Goal: Task Accomplishment & Management: Complete application form

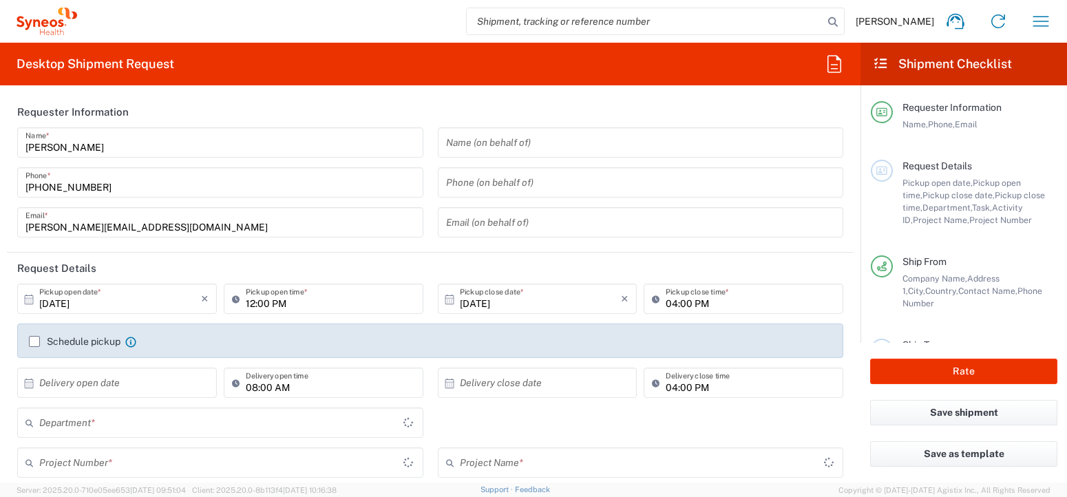
type input "[GEOGRAPHIC_DATA]"
type input "8350"
type input "[GEOGRAPHIC_DATA]"
type input "Syneos Health Clinical [GEOGRAPHIC_DATA]"
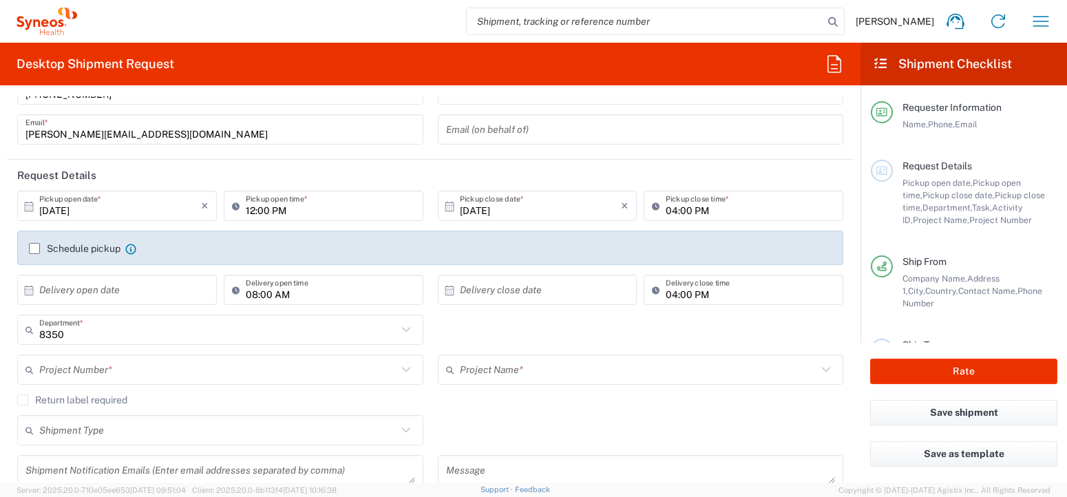
scroll to position [90, 0]
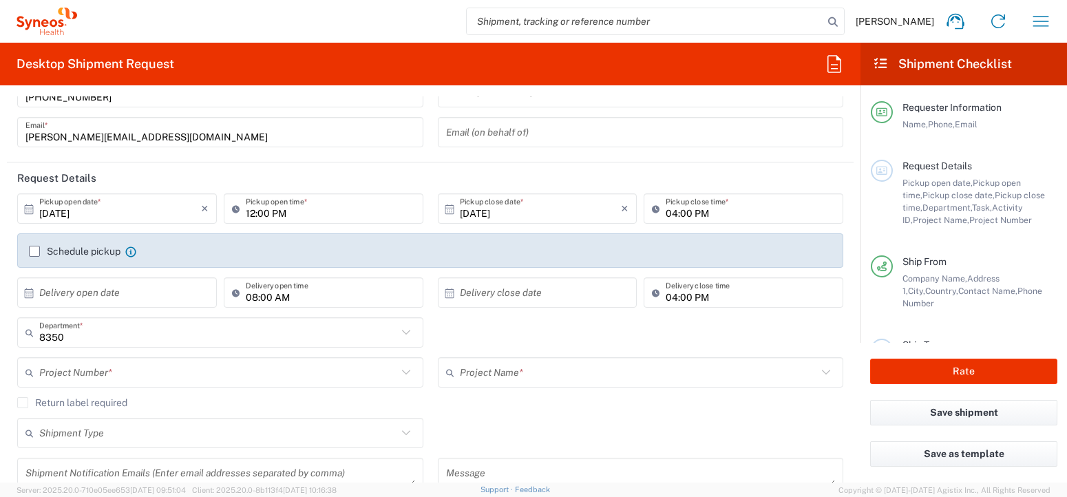
click at [34, 252] on label "Schedule pickup" at bounding box center [75, 251] width 92 height 11
click at [34, 251] on input "Schedule pickup" at bounding box center [34, 251] width 0 height 0
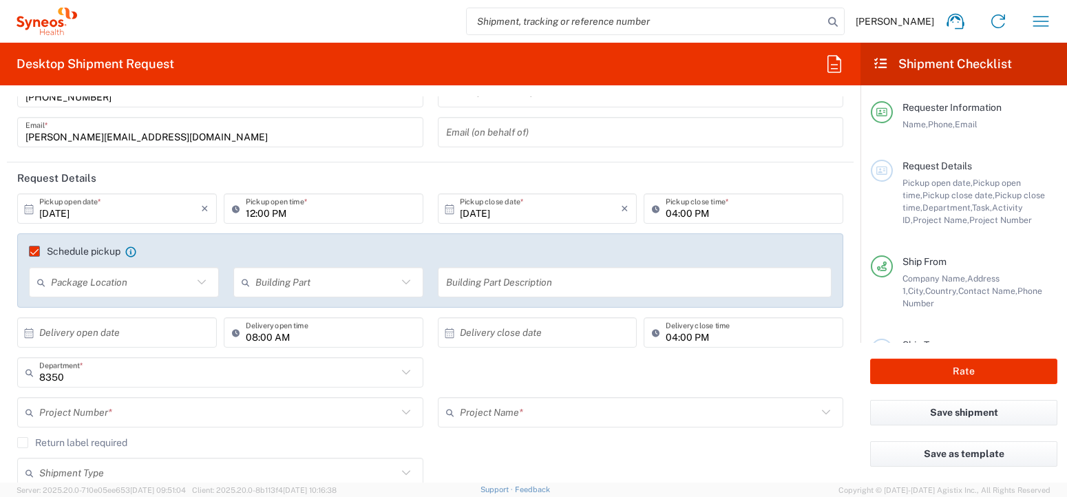
click at [200, 280] on icon at bounding box center [202, 282] width 18 height 18
click at [172, 241] on div "Schedule pickup When scheduling a pickup please be sure to meet the following c…" at bounding box center [430, 270] width 826 height 74
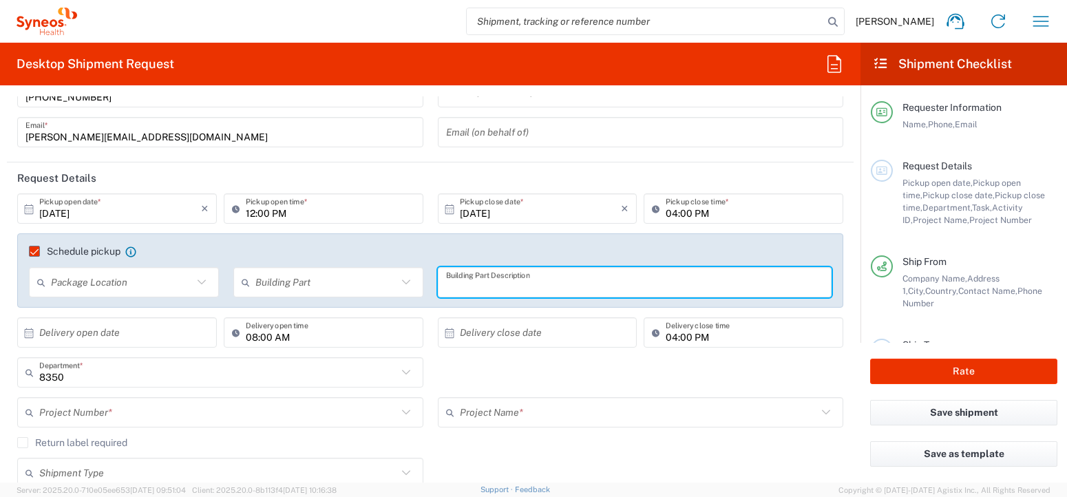
drag, startPoint x: 469, startPoint y: 284, endPoint x: 458, endPoint y: 282, distance: 11.2
click at [469, 284] on input "text" at bounding box center [635, 283] width 378 height 24
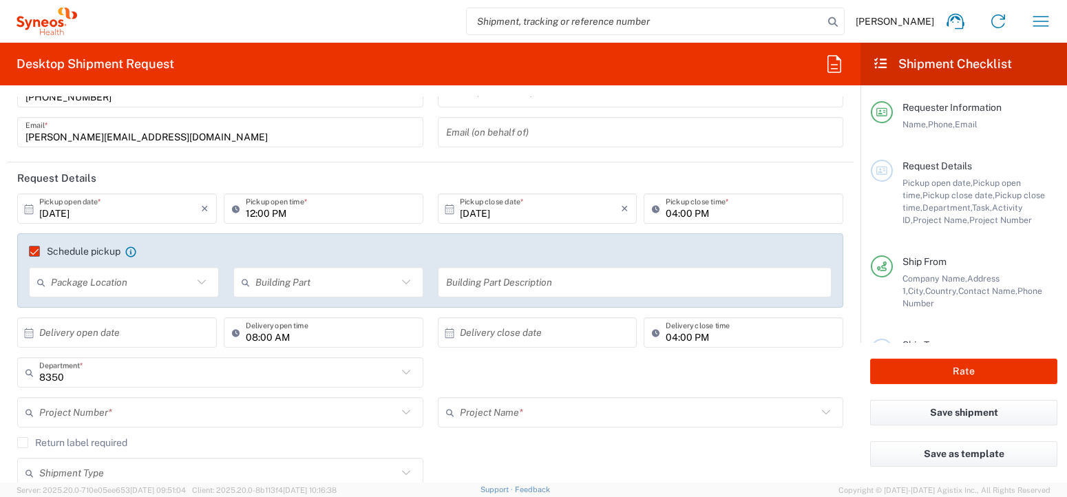
click at [395, 254] on agx-checkbox-control "Schedule pickup When scheduling a pickup please be sure to meet the following c…" at bounding box center [430, 251] width 803 height 12
click at [203, 278] on icon at bounding box center [202, 282] width 18 height 18
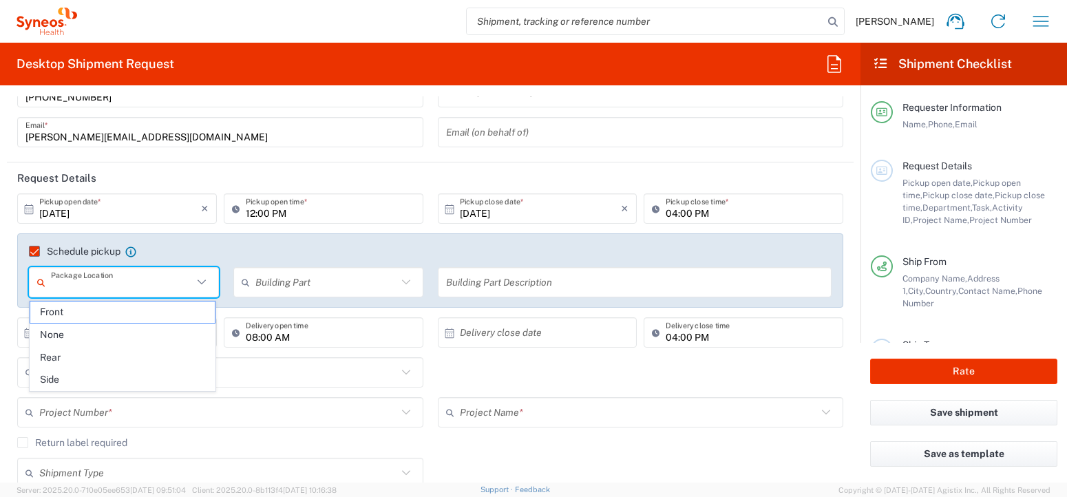
click at [185, 311] on span "Front" at bounding box center [122, 312] width 185 height 21
type input "Front"
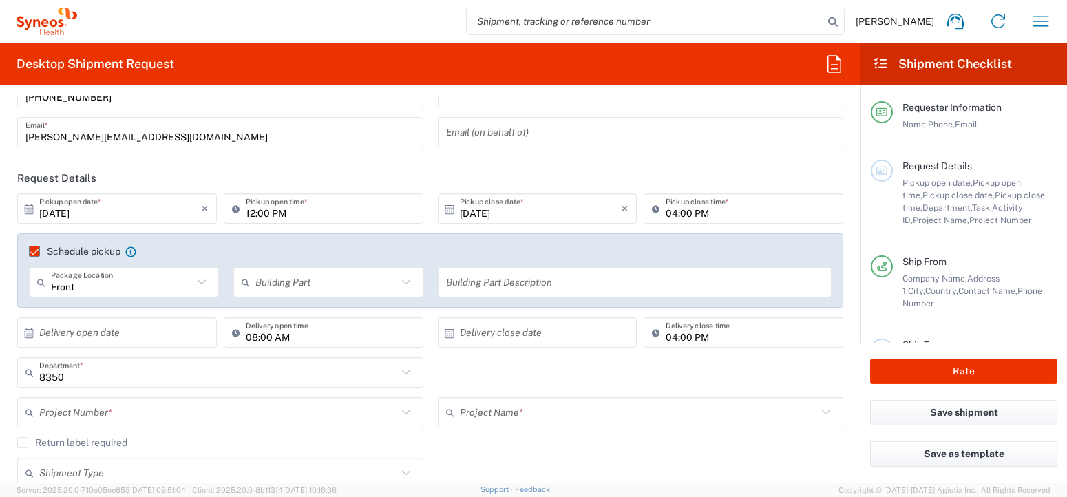
click at [291, 289] on input "text" at bounding box center [326, 283] width 142 height 24
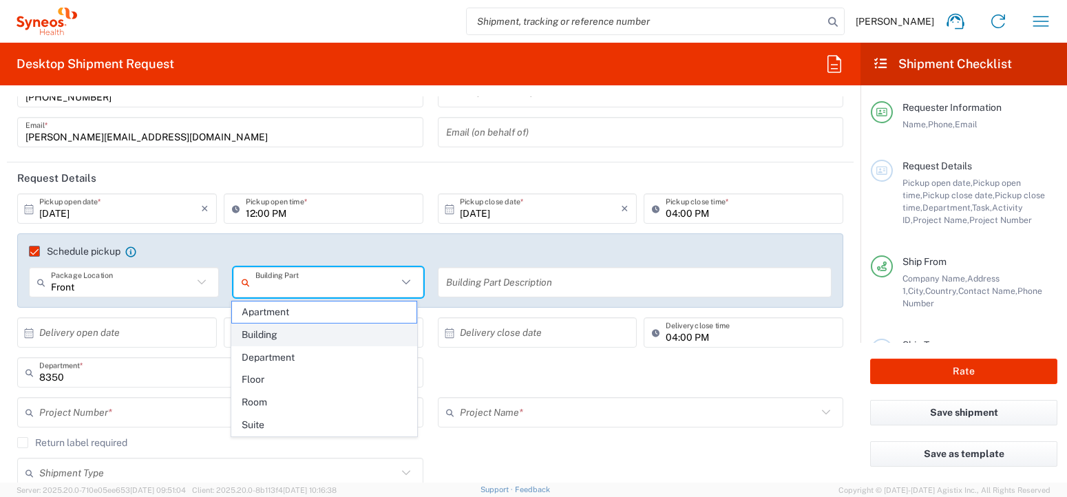
drag, startPoint x: 289, startPoint y: 334, endPoint x: 448, endPoint y: 319, distance: 159.8
click at [289, 334] on span "Building" at bounding box center [324, 334] width 185 height 21
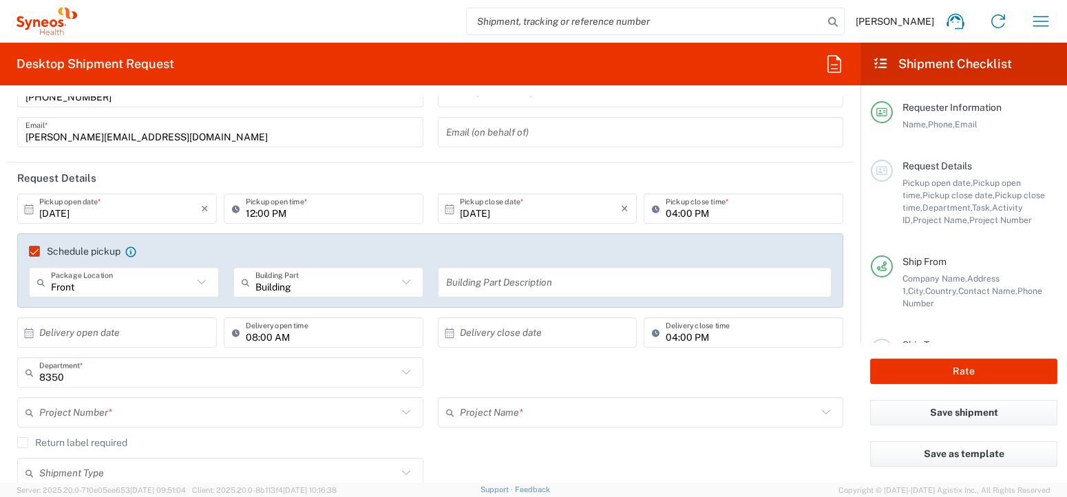
click at [479, 282] on input "text" at bounding box center [635, 283] width 378 height 24
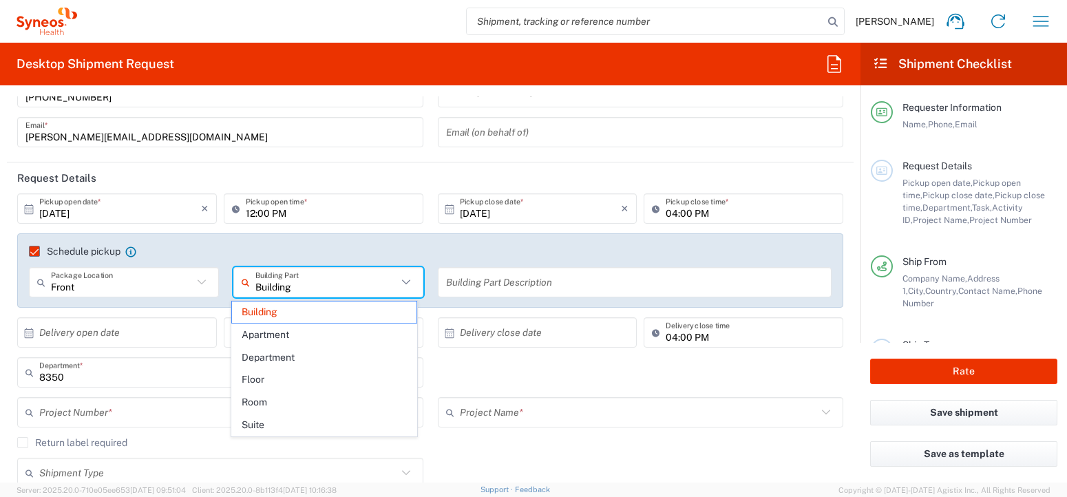
click at [391, 280] on input "Building" at bounding box center [326, 283] width 142 height 24
click at [278, 377] on span "Floor" at bounding box center [324, 379] width 185 height 21
type input "Floor"
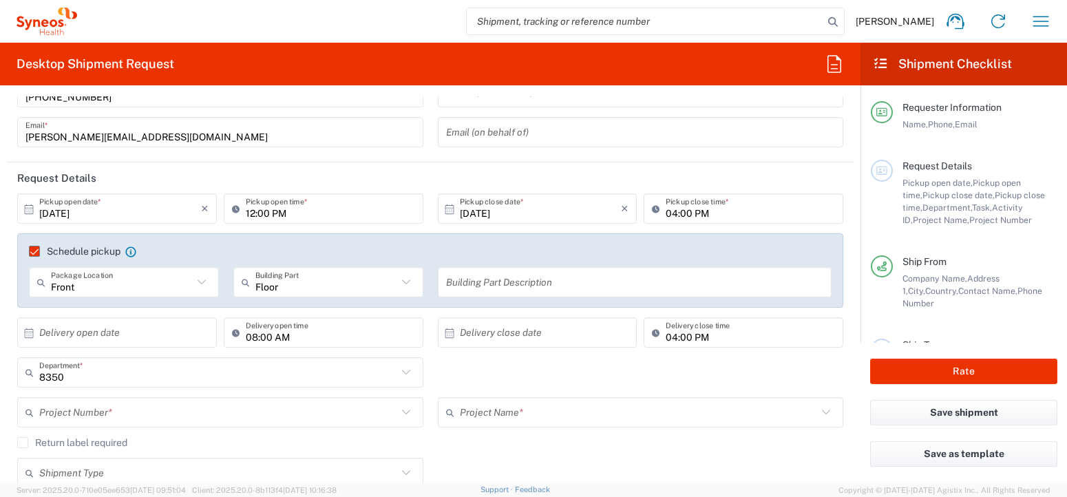
click at [204, 282] on icon at bounding box center [202, 282] width 18 height 18
type input "Front"
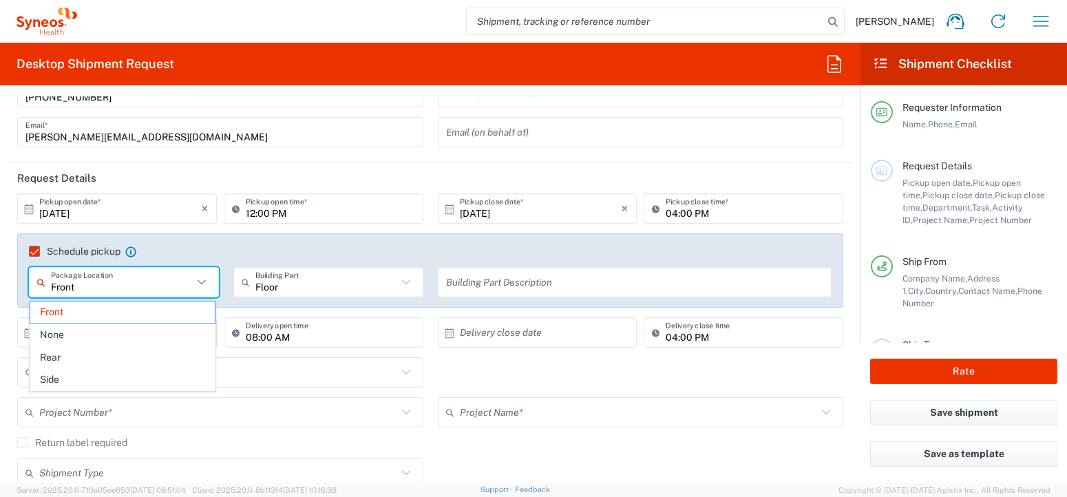
click at [197, 240] on div "Schedule pickup When scheduling a pickup please be sure to meet the following c…" at bounding box center [430, 270] width 826 height 74
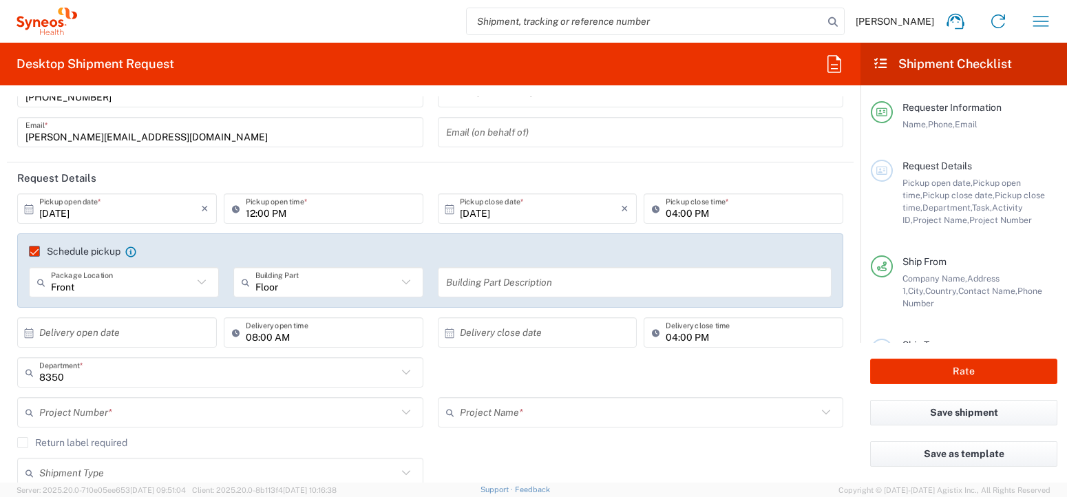
click at [492, 281] on input "text" at bounding box center [635, 283] width 378 height 24
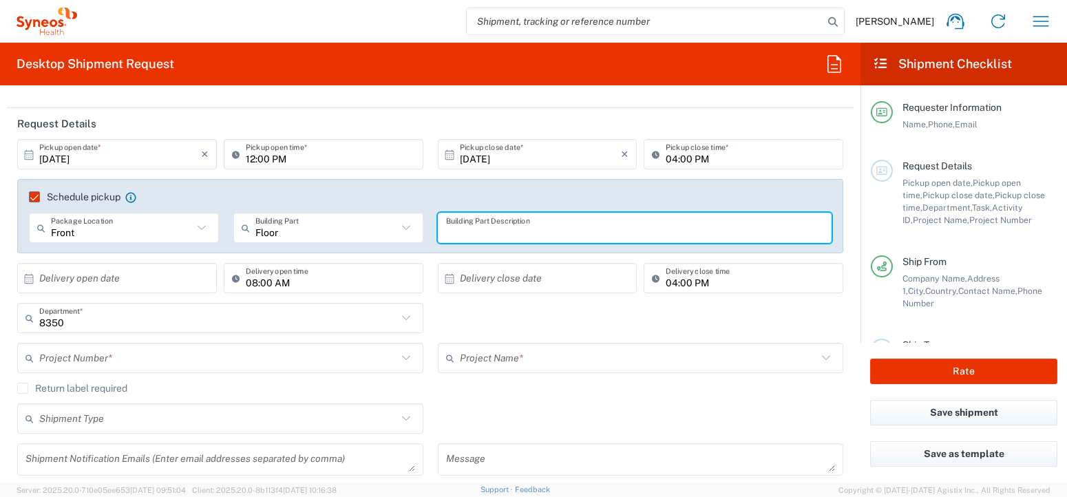
scroll to position [215, 0]
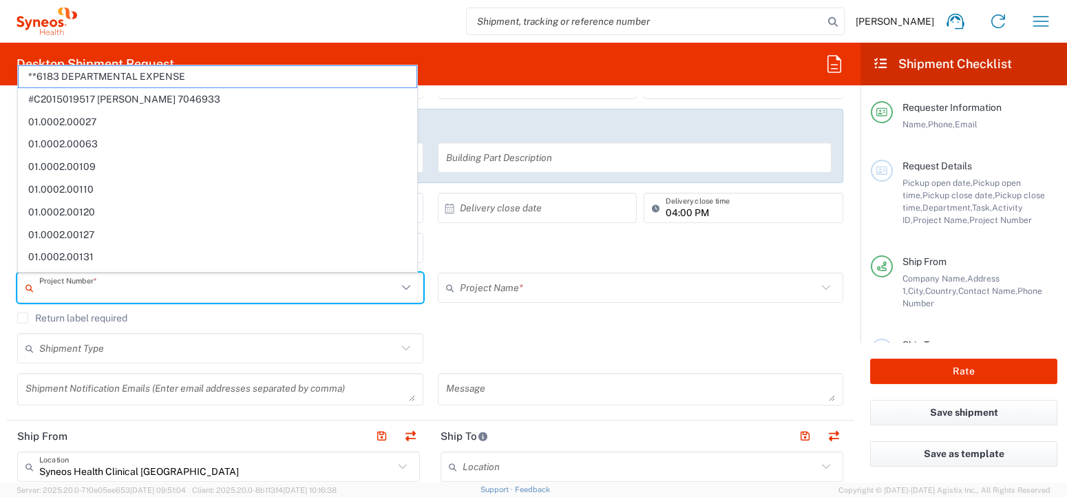
click at [140, 294] on input "text" at bounding box center [218, 288] width 358 height 24
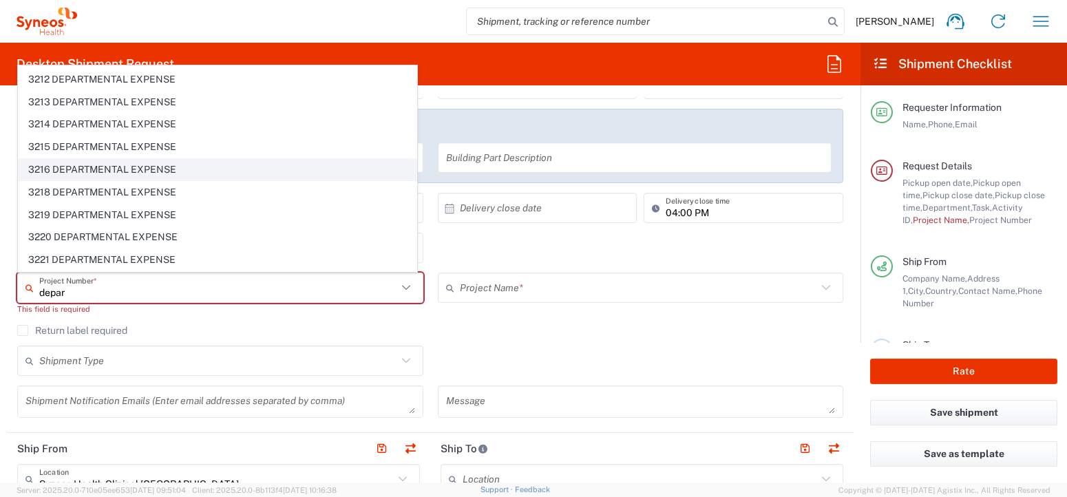
scroll to position [923, 0]
drag, startPoint x: 59, startPoint y: 294, endPoint x: 29, endPoint y: 294, distance: 29.6
click at [29, 294] on div "depar Project Number *" at bounding box center [220, 288] width 406 height 30
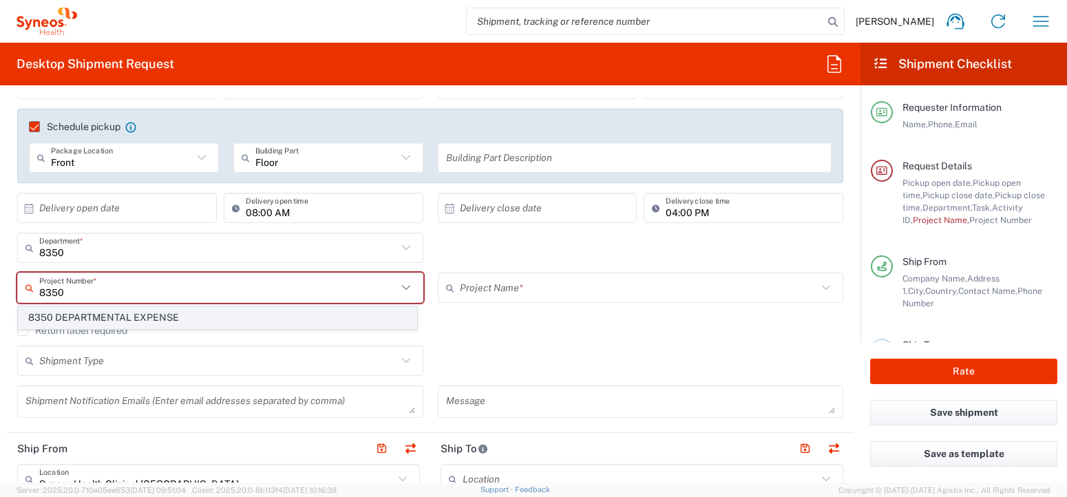
click at [63, 314] on span "8350 DEPARTMENTAL EXPENSE" at bounding box center [218, 317] width 398 height 21
type input "8350 DEPARTMENTAL EXPENSE"
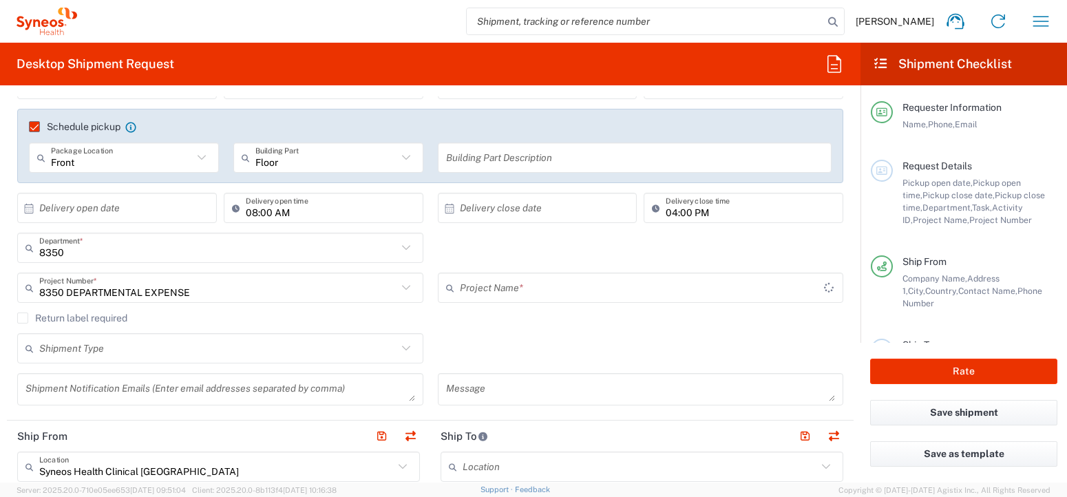
type input "8350 DEPARTMENTAL EXPENSE"
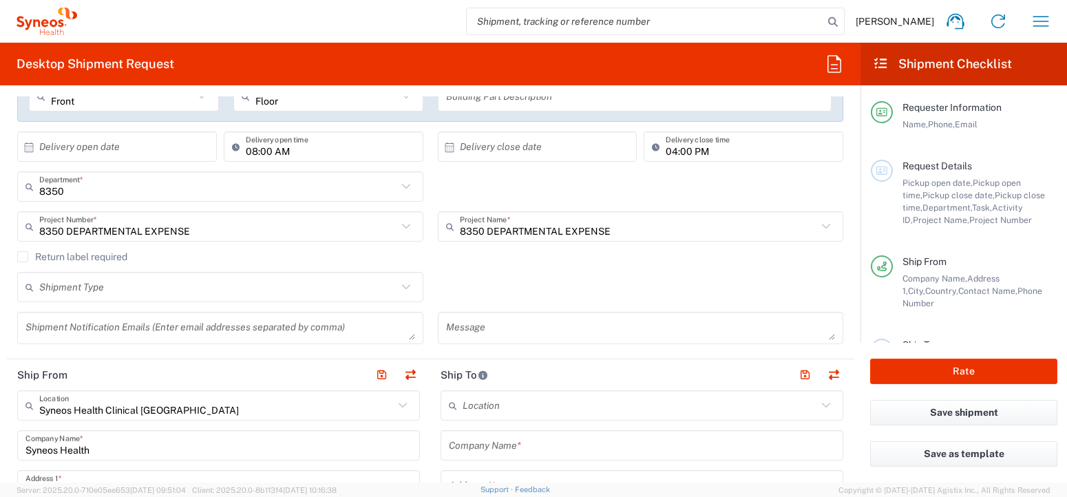
scroll to position [277, 0]
click at [397, 289] on icon at bounding box center [406, 287] width 18 height 18
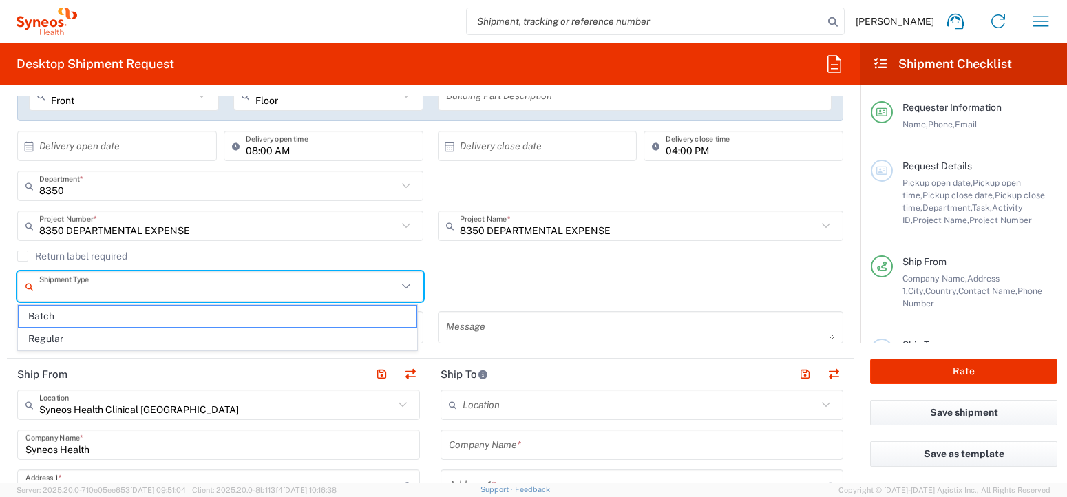
click at [464, 284] on div "Shipment Type Batch Regular" at bounding box center [430, 291] width 841 height 40
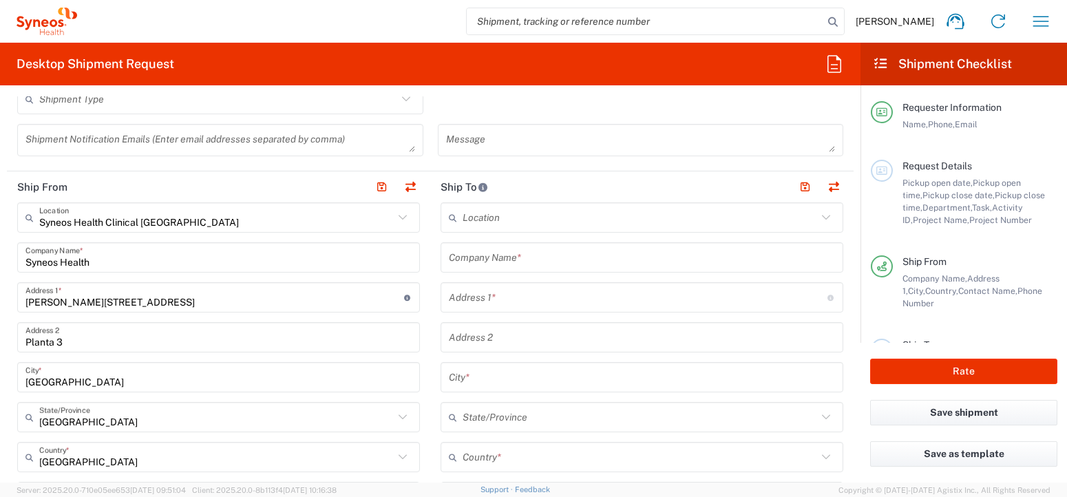
scroll to position [465, 0]
click at [401, 185] on button "button" at bounding box center [410, 185] width 19 height 19
type input "Syneos Health Clinical [GEOGRAPHIC_DATA]"
type input "Syneos Health"
type input "[PERSON_NAME][STREET_ADDRESS]"
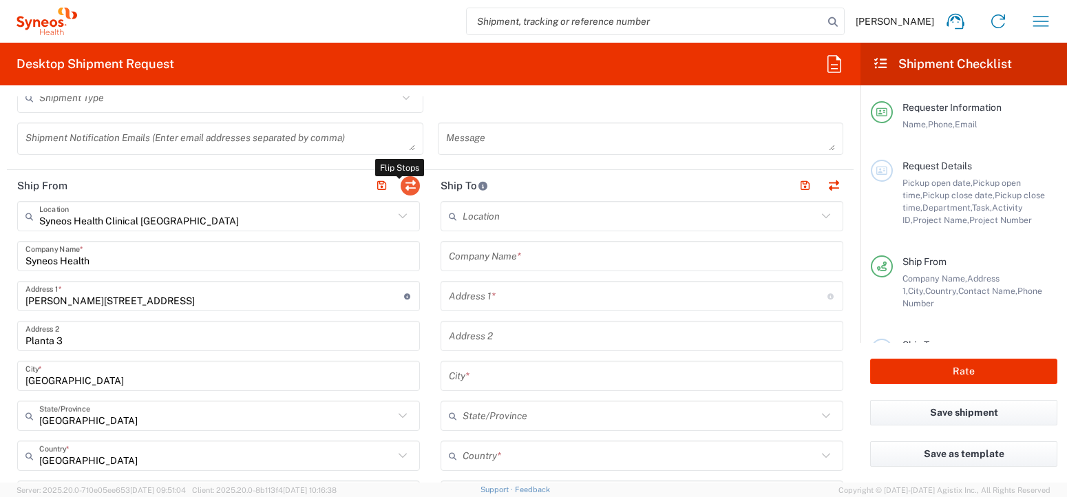
type input "Planta 3"
type input "[GEOGRAPHIC_DATA]"
type input "28020"
type input "[PERSON_NAME]"
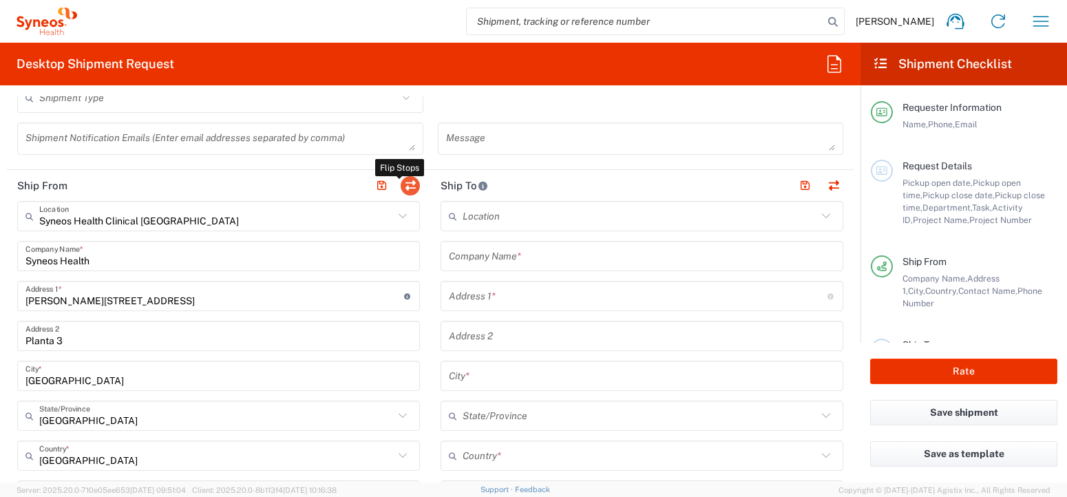
type input "[PHONE_NUMBER]"
type input "[PERSON_NAME][EMAIL_ADDRESS][DOMAIN_NAME]"
type input "EORI"
type input "VAT"
type input "ESB61389227"
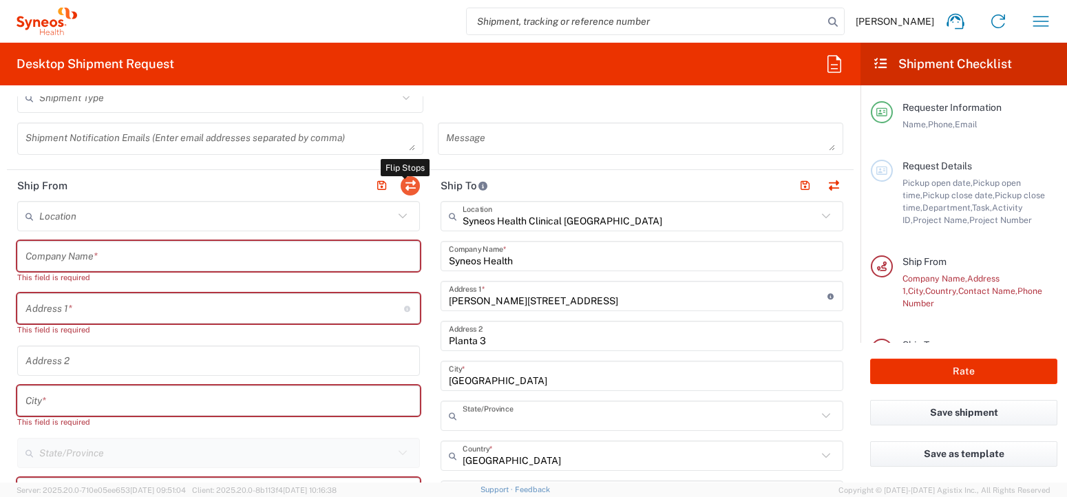
type input "[GEOGRAPHIC_DATA]"
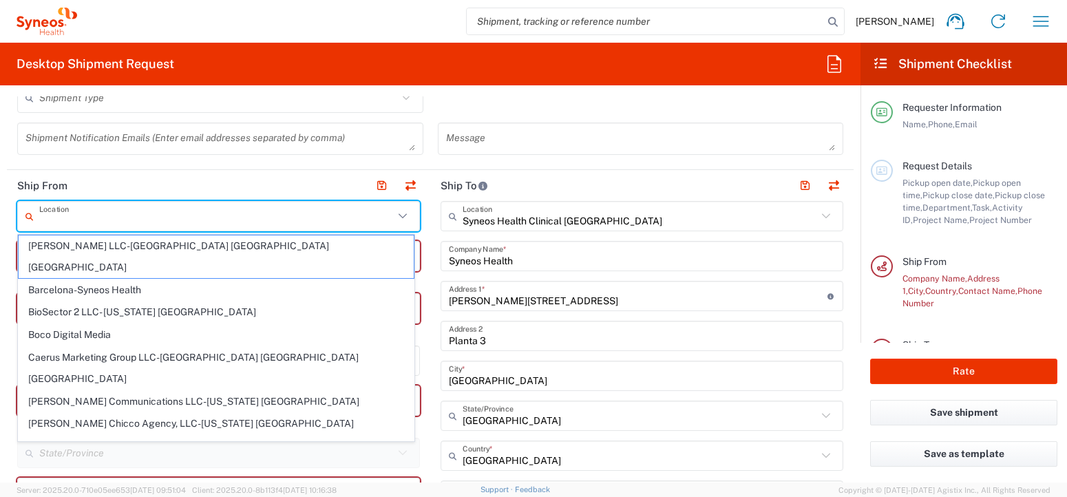
click at [60, 213] on input "text" at bounding box center [216, 217] width 355 height 24
click at [68, 280] on span "Barcelona-Syneos Health" at bounding box center [216, 290] width 395 height 21
type input "Barcelona-Syneos Health"
type input "Syneos Health"
type input "[STREET_ADDRESS]"
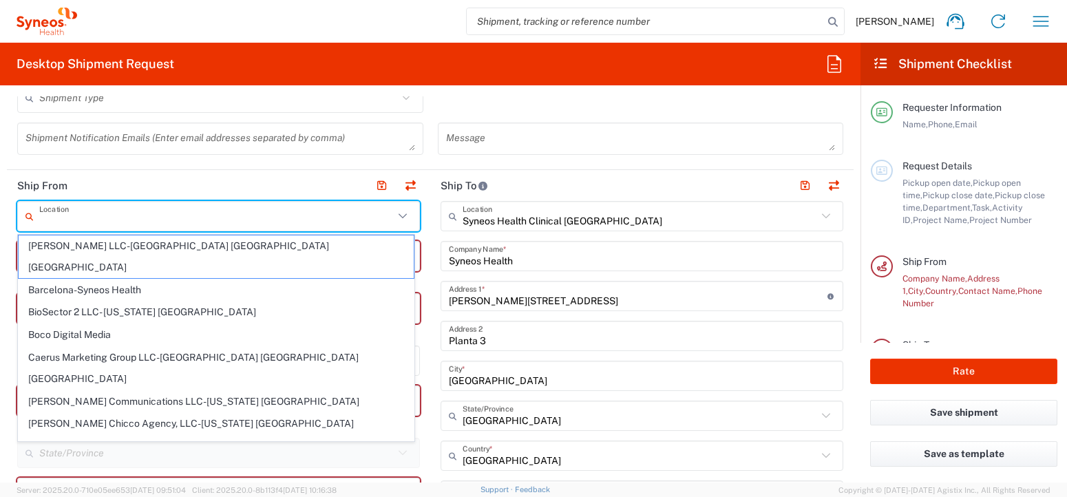
type input "Floor 3"
type input "[GEOGRAPHIC_DATA]"
type input "08029"
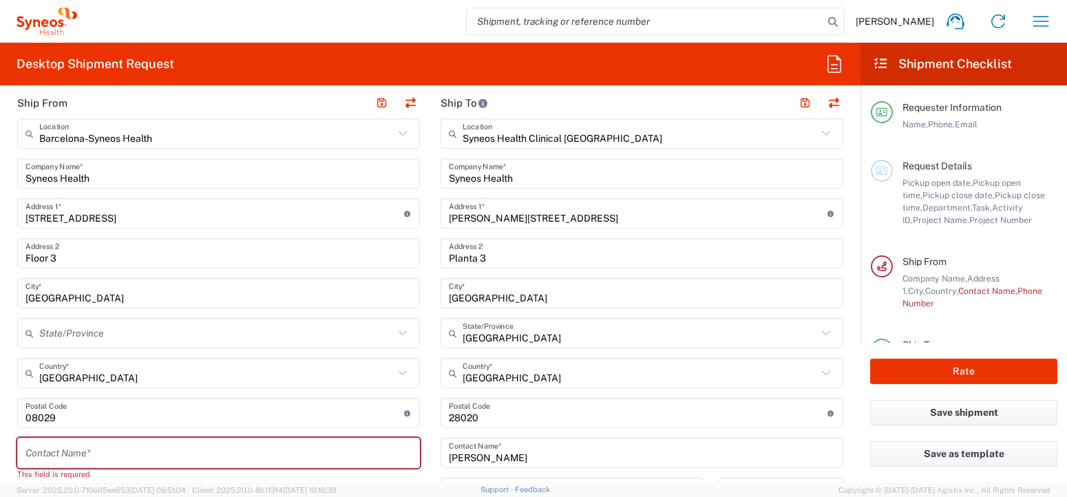
scroll to position [551, 0]
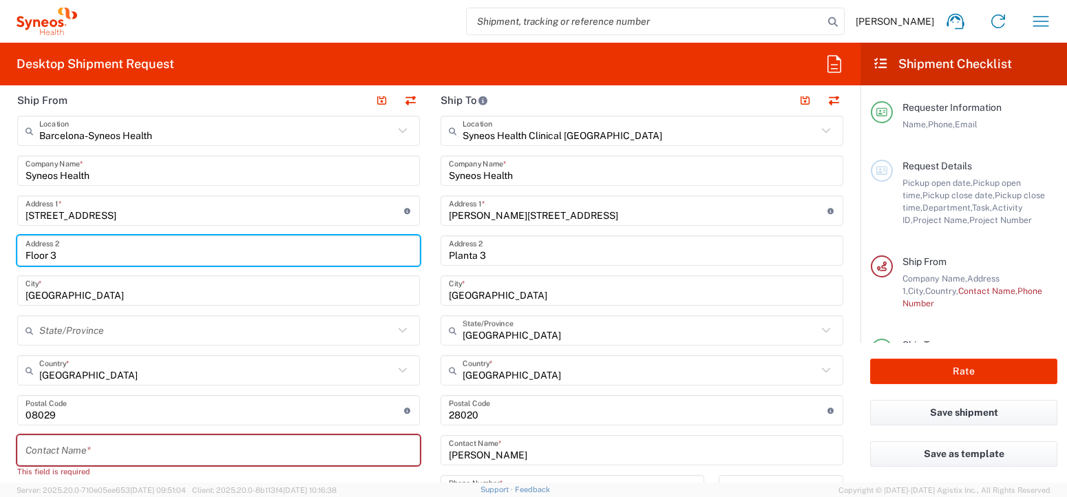
drag, startPoint x: -38, startPoint y: 255, endPoint x: -72, endPoint y: 253, distance: 33.8
click at [0, 253] on html "[PERSON_NAME] Home Shipment estimator Shipment tracking Desktop shipment reques…" at bounding box center [533, 248] width 1067 height 497
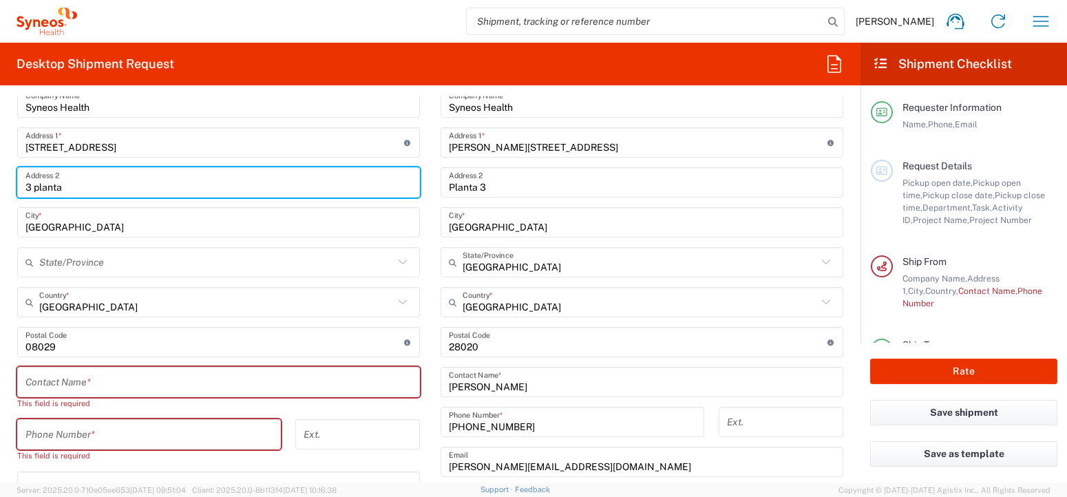
scroll to position [633, 0]
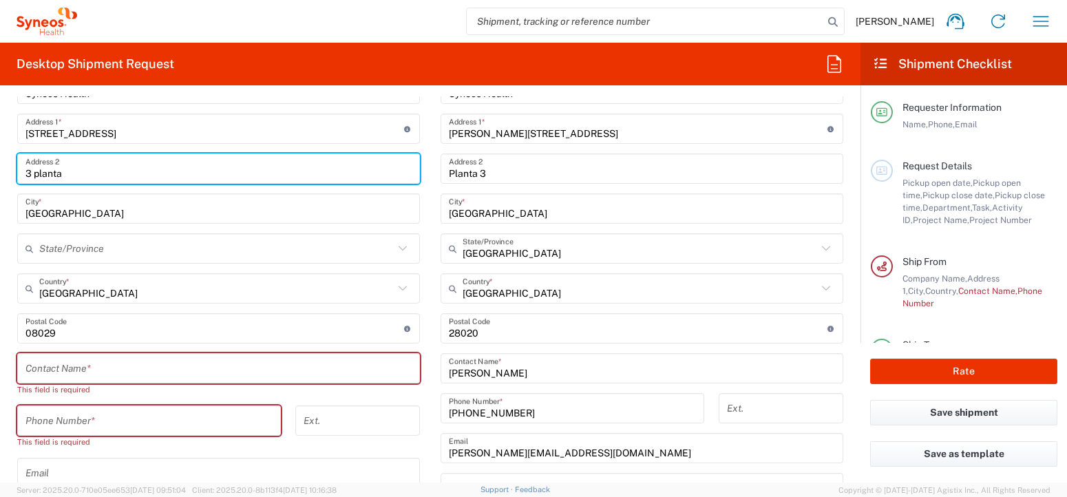
type input "3 planta"
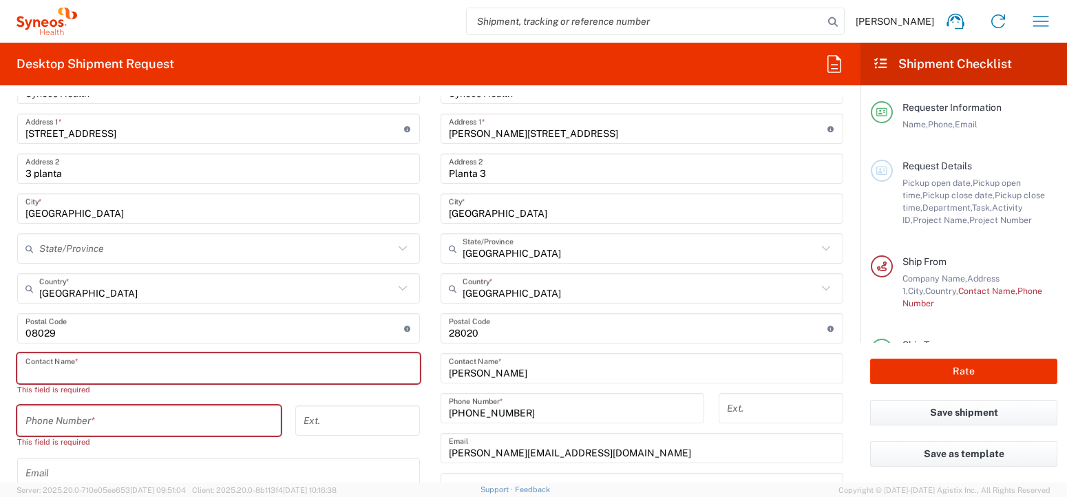
click at [72, 371] on input "text" at bounding box center [218, 369] width 386 height 24
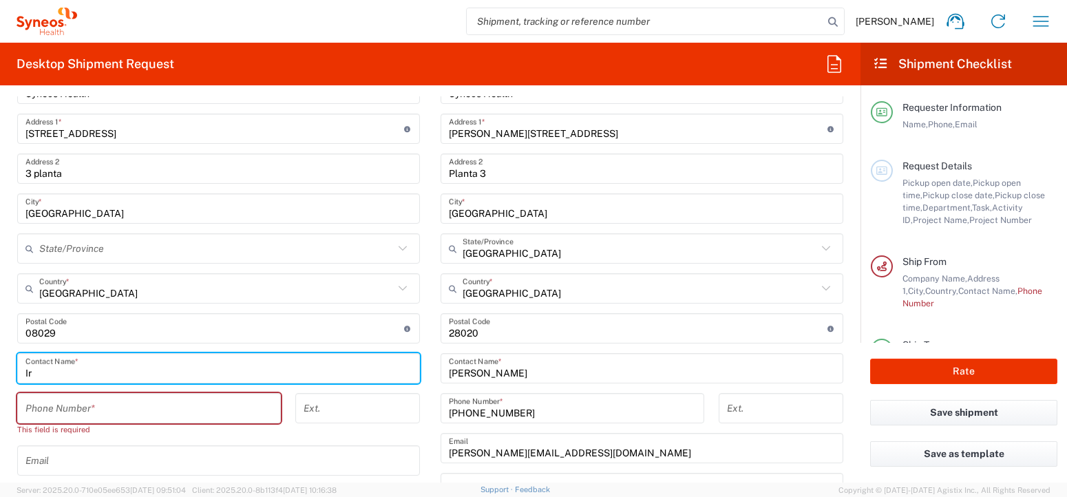
type input "I"
type input "[PERSON_NAME]"
click at [67, 406] on input "tel" at bounding box center [148, 409] width 247 height 24
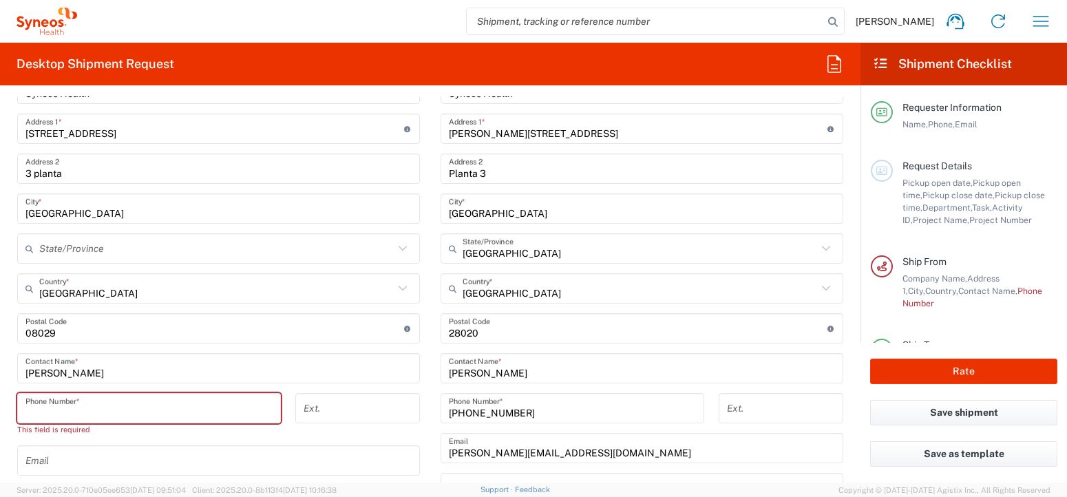
paste input "+34 (638) 458450"
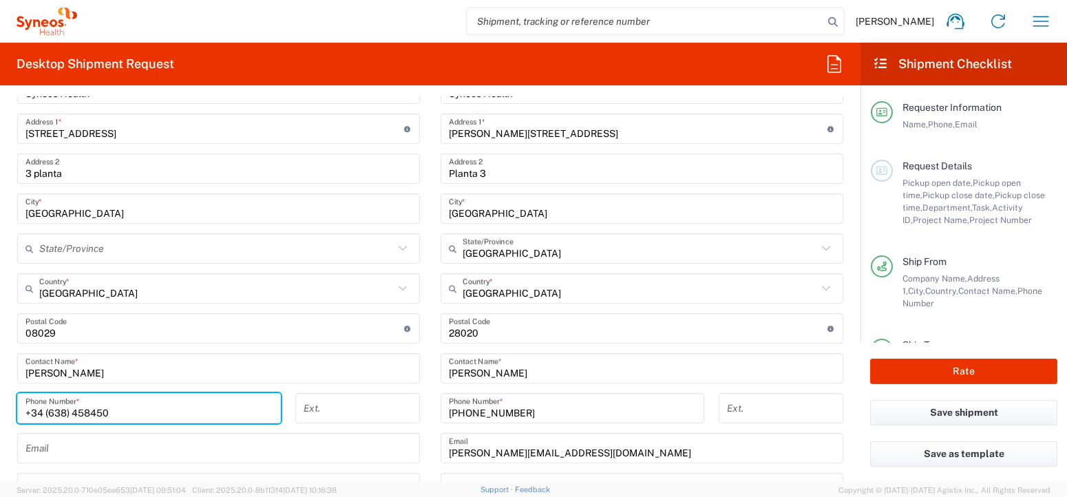
drag, startPoint x: 69, startPoint y: 412, endPoint x: 151, endPoint y: 406, distance: 82.9
click at [69, 412] on input "+34 (638) 458450" at bounding box center [148, 409] width 247 height 24
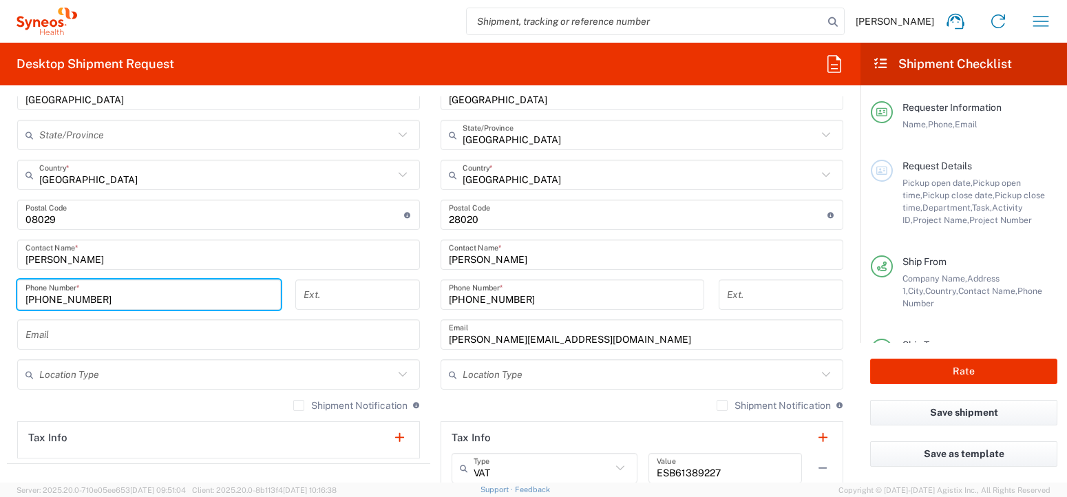
scroll to position [748, 0]
type input "[PHONE_NUMBER]"
click at [56, 339] on input "text" at bounding box center [218, 334] width 386 height 24
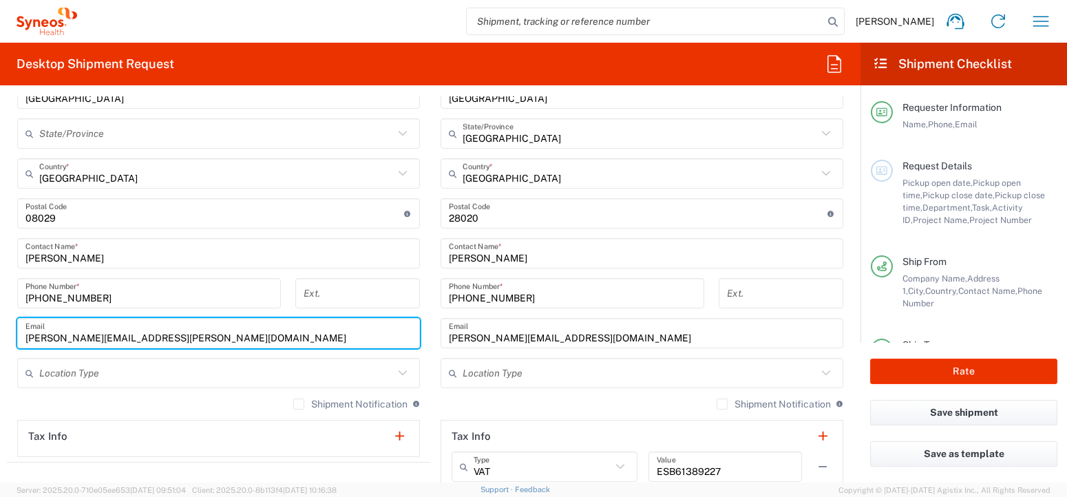
scroll to position [740, 0]
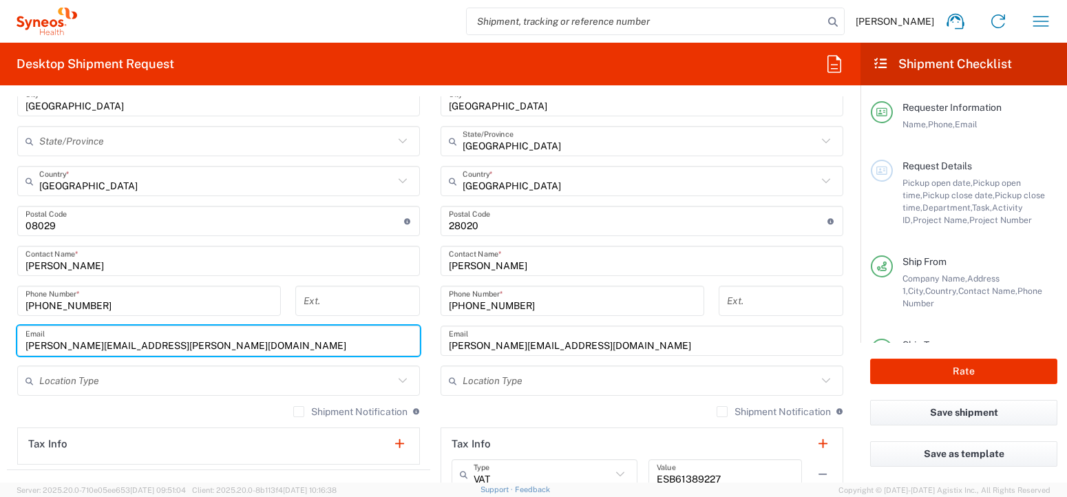
type input "[PERSON_NAME][EMAIL_ADDRESS][PERSON_NAME][DOMAIN_NAME]"
click at [105, 409] on div "Shipment Notification If checked, a shipment notification email will be sent to…" at bounding box center [218, 417] width 403 height 22
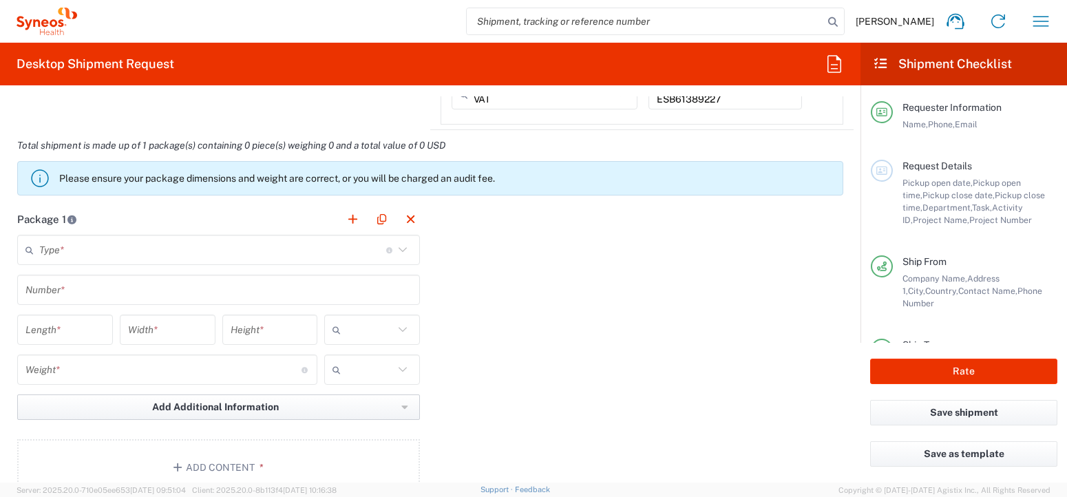
scroll to position [1125, 0]
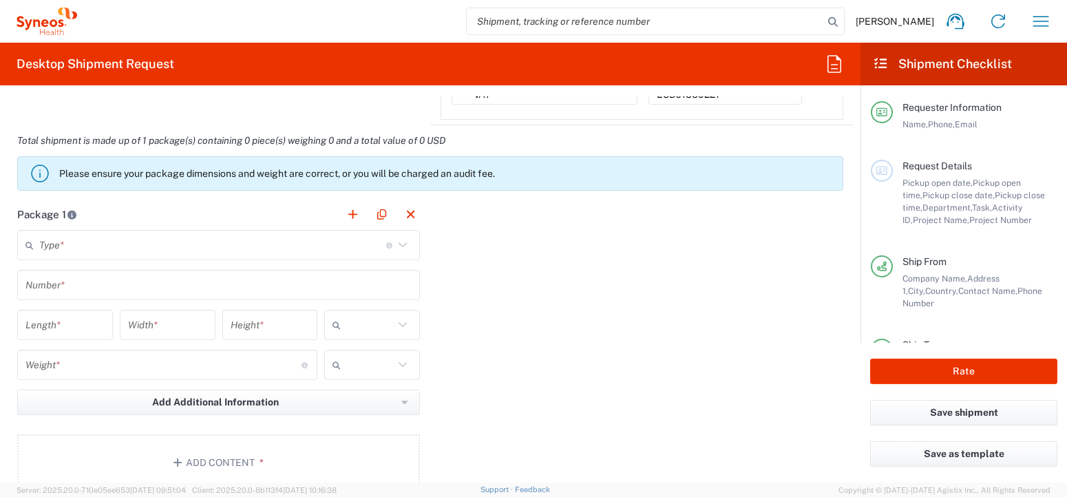
click at [395, 247] on icon at bounding box center [403, 245] width 18 height 18
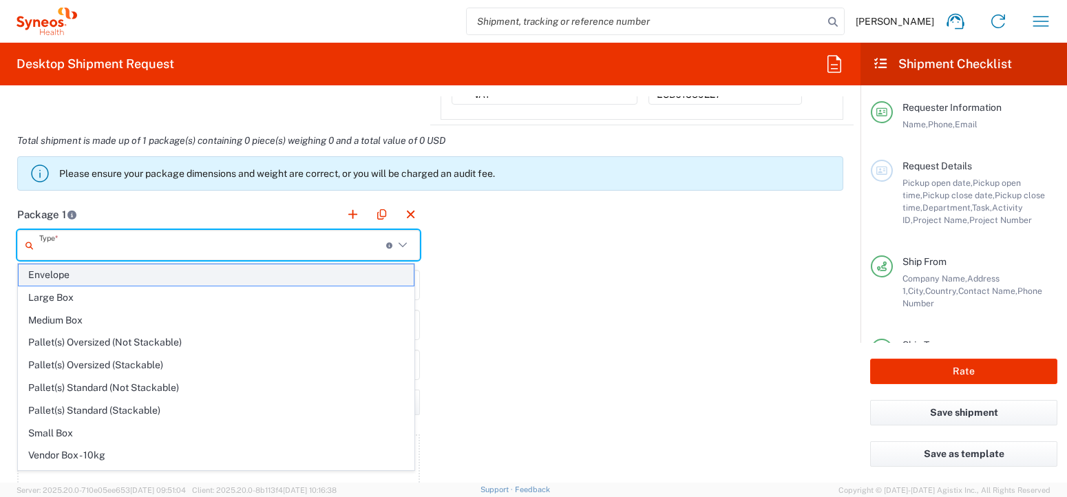
click at [72, 274] on span "Envelope" at bounding box center [216, 274] width 395 height 21
type input "Envelope"
type input "1"
type input "9.5"
type input "12.5"
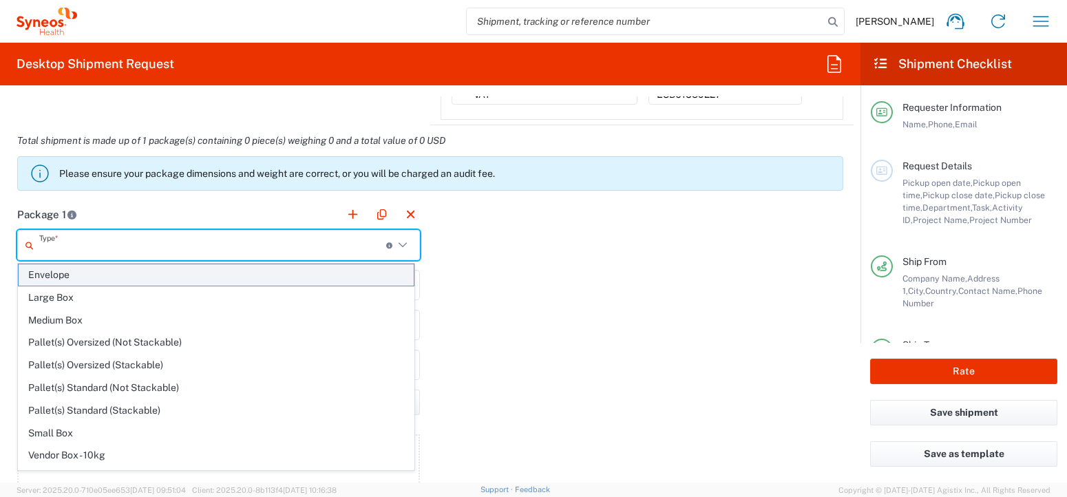
type input "0.25"
type input "in"
type input "0.45"
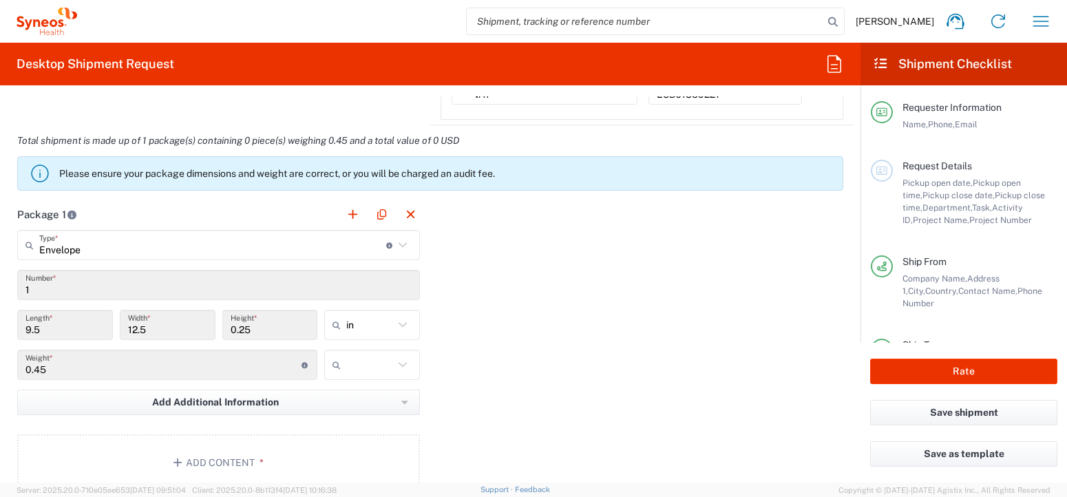
click at [396, 324] on icon at bounding box center [403, 325] width 18 height 18
click at [370, 382] on span "cm" at bounding box center [368, 377] width 92 height 21
type input "24.13"
type input "31.75"
type input "0.64"
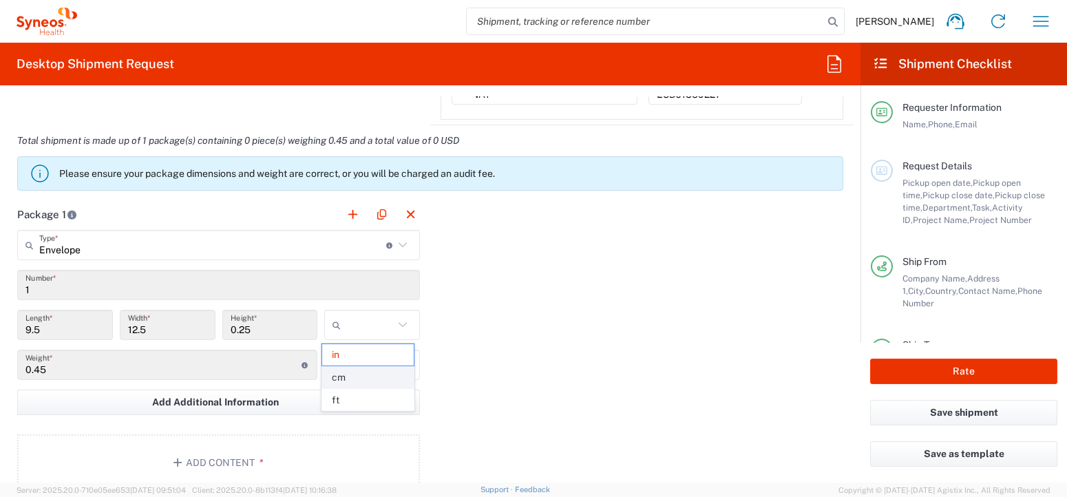
type input "cm"
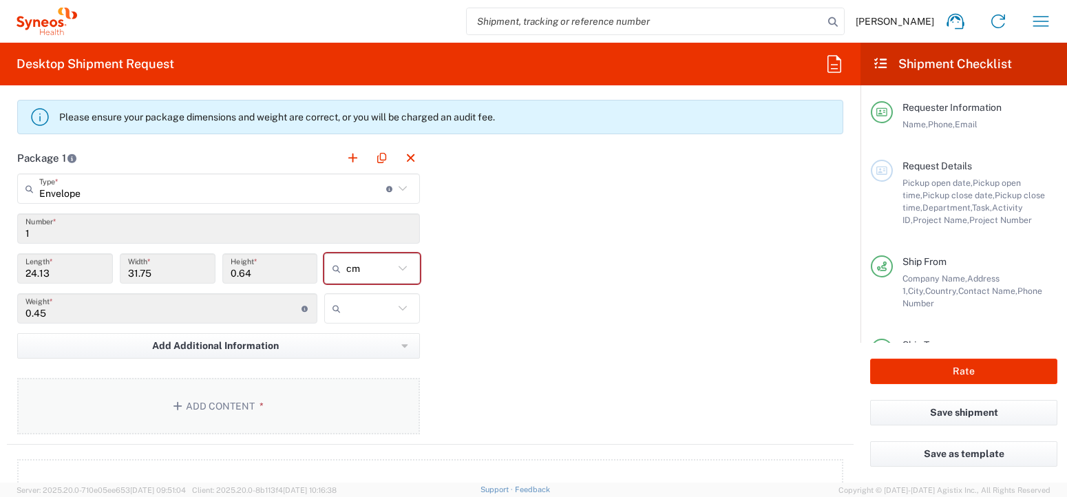
scroll to position [1207, 0]
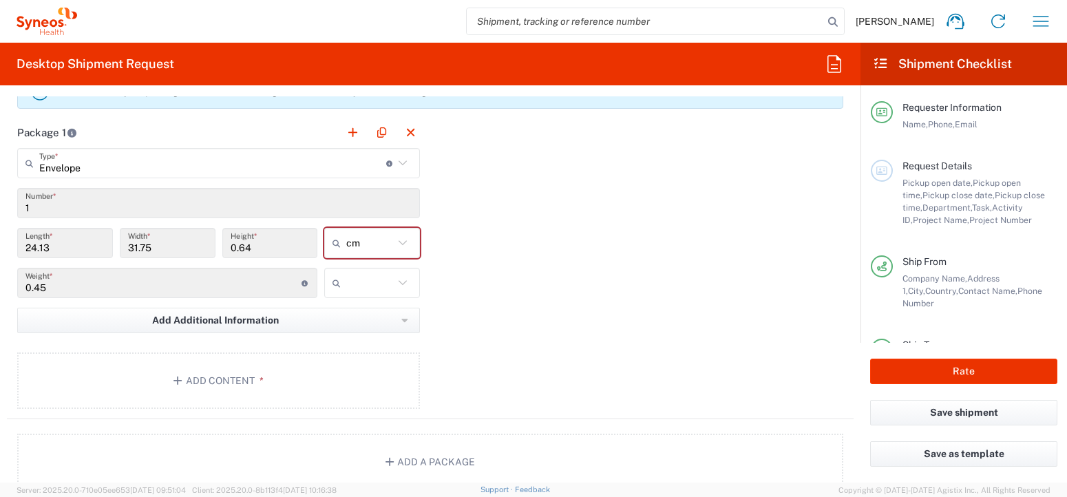
click at [401, 285] on icon at bounding box center [403, 283] width 18 height 18
click at [384, 316] on span "kgs" at bounding box center [368, 312] width 92 height 21
type input "kgs"
click at [533, 281] on div "Package 1 Envelope Type * Material used to package goods Envelope Large Box Med…" at bounding box center [430, 268] width 847 height 302
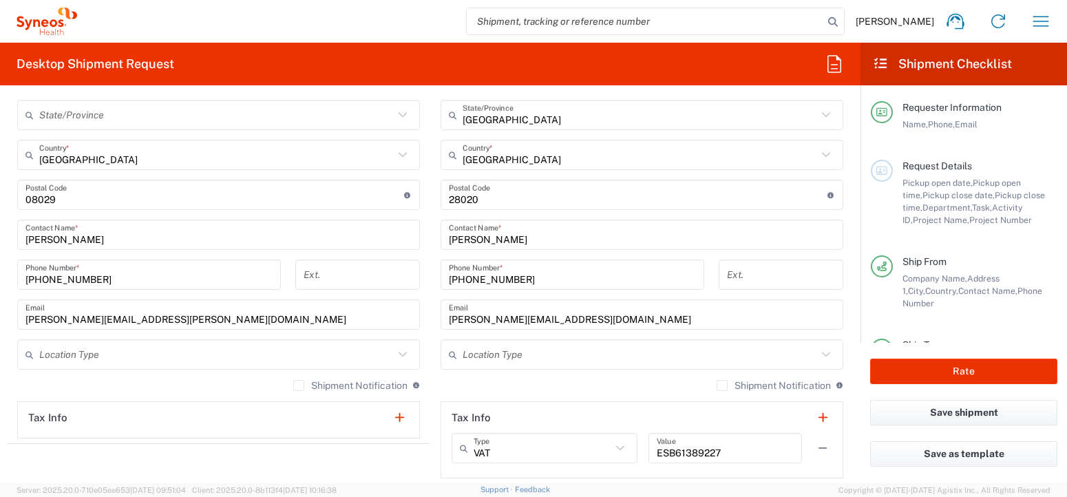
scroll to position [759, 0]
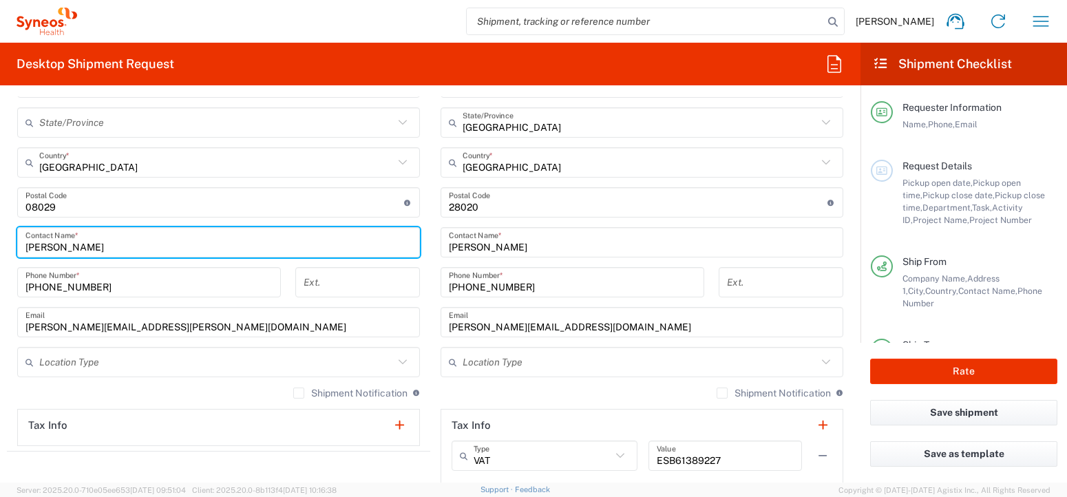
drag, startPoint x: 45, startPoint y: 248, endPoint x: 63, endPoint y: 246, distance: 18.0
click at [45, 247] on input "[PERSON_NAME]" at bounding box center [218, 243] width 386 height 24
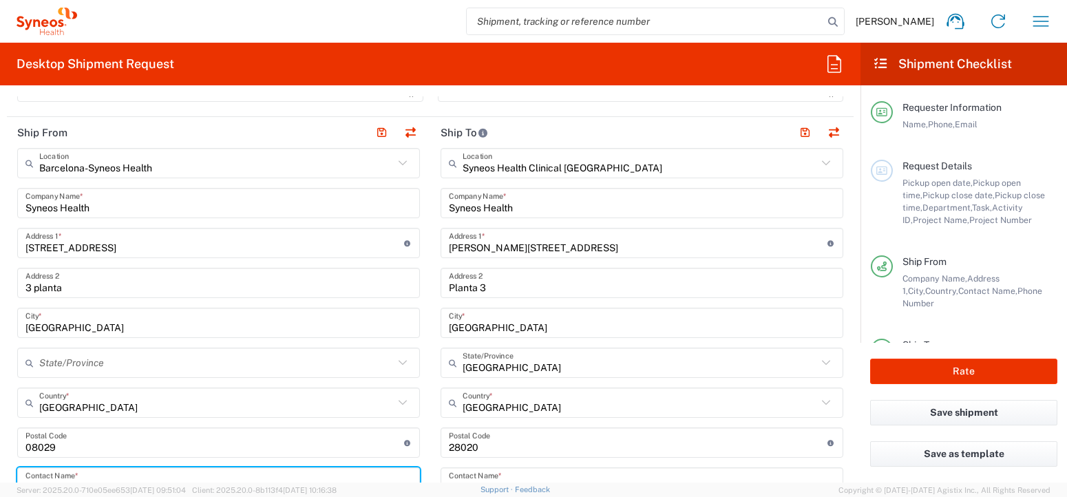
scroll to position [518, 0]
type input "[PERSON_NAME]"
click at [126, 249] on input "[STREET_ADDRESS]" at bounding box center [214, 244] width 379 height 24
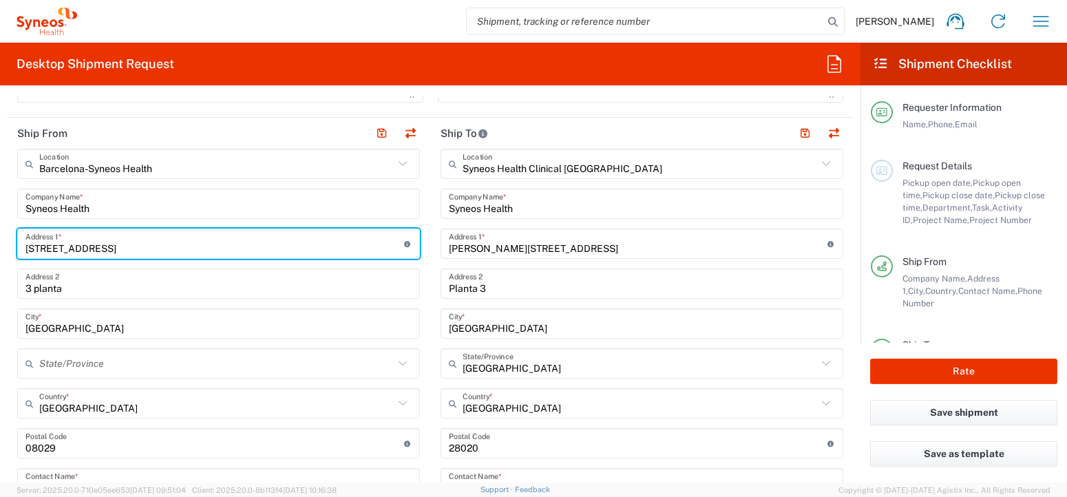
type input "[STREET_ADDRESS],"
type input "[STREET_ADDRESS]"
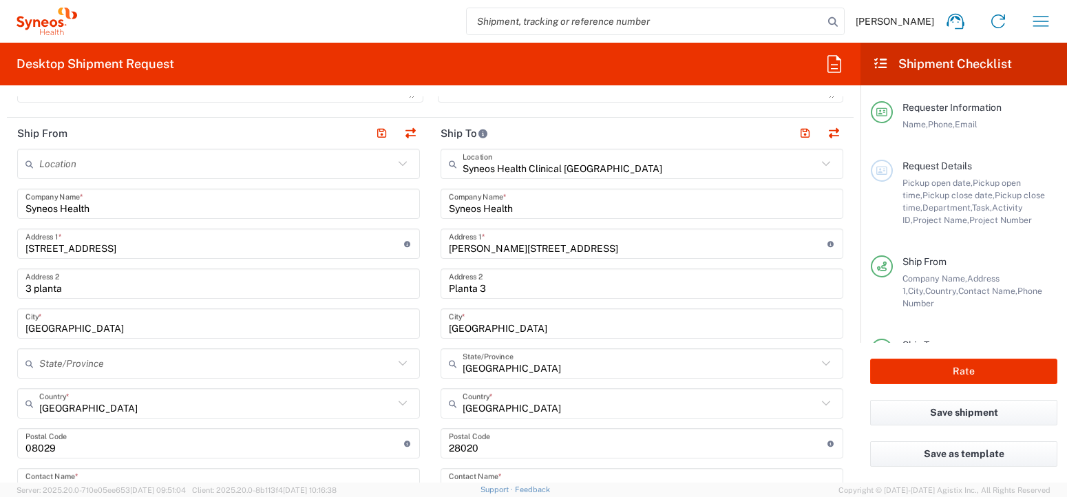
click at [9, 253] on main "Location [PERSON_NAME] LLC-[GEOGRAPHIC_DATA] [GEOGRAPHIC_DATA] [GEOGRAPHIC_DATA…" at bounding box center [218, 418] width 423 height 538
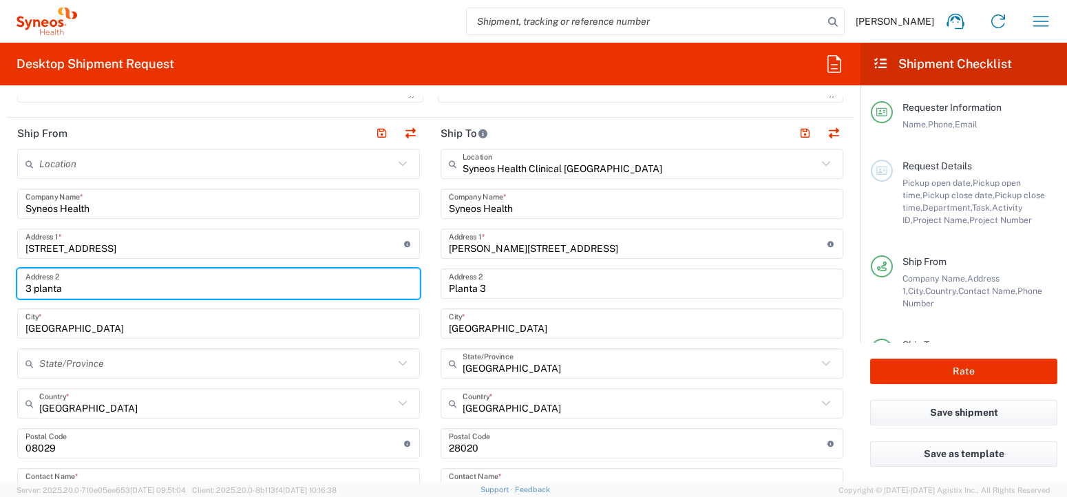
drag, startPoint x: 71, startPoint y: 291, endPoint x: 0, endPoint y: 289, distance: 71.0
click at [0, 289] on html "[PERSON_NAME] Home Shipment estimator Shipment tracking Desktop shipment reques…" at bounding box center [533, 248] width 1067 height 497
type input "Planta 3"
click at [3, 284] on form "Requester Information [PERSON_NAME] Name * [PHONE_NUMBER] Phone * [PERSON_NAME]…" at bounding box center [430, 289] width 861 height 386
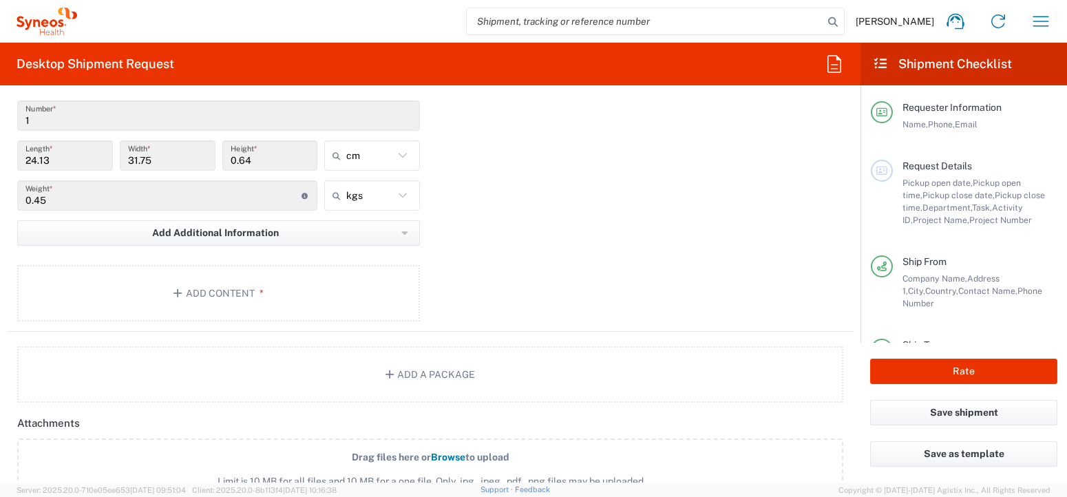
scroll to position [1296, 0]
click at [233, 293] on button "Add Content *" at bounding box center [218, 292] width 403 height 56
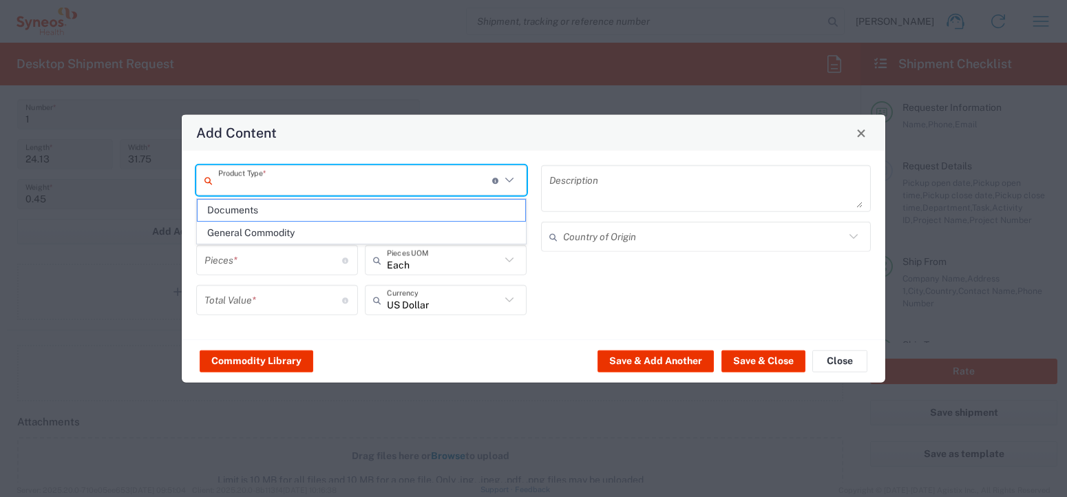
click at [274, 182] on input "text" at bounding box center [355, 180] width 274 height 24
click at [259, 215] on span "Documents" at bounding box center [362, 210] width 328 height 21
type input "Documents"
type input "1"
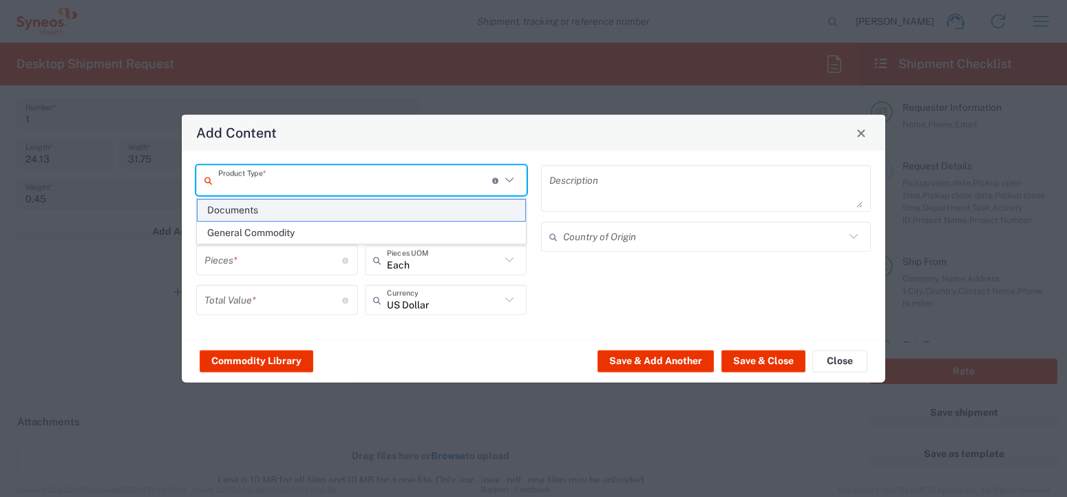
type input "1"
type textarea "Documents"
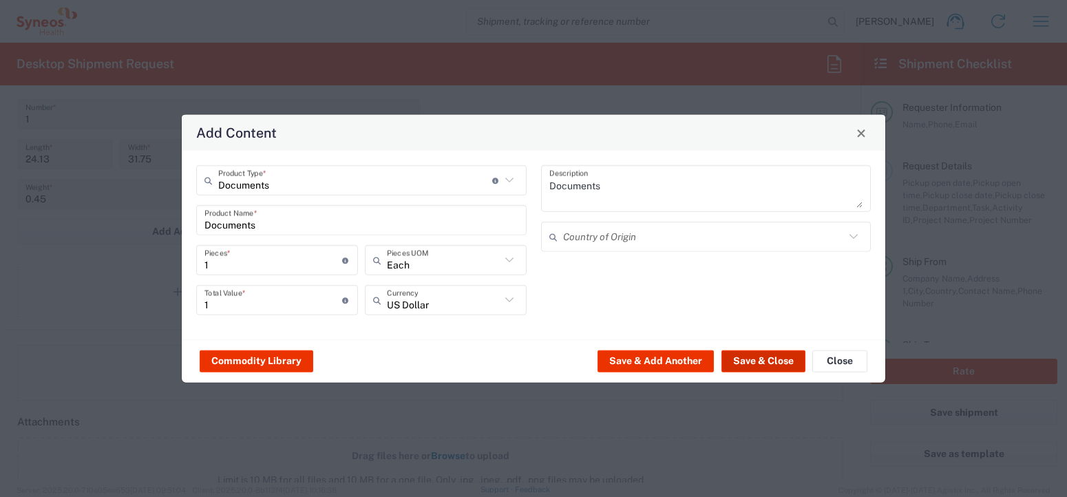
click at [749, 363] on button "Save & Close" at bounding box center [764, 361] width 84 height 22
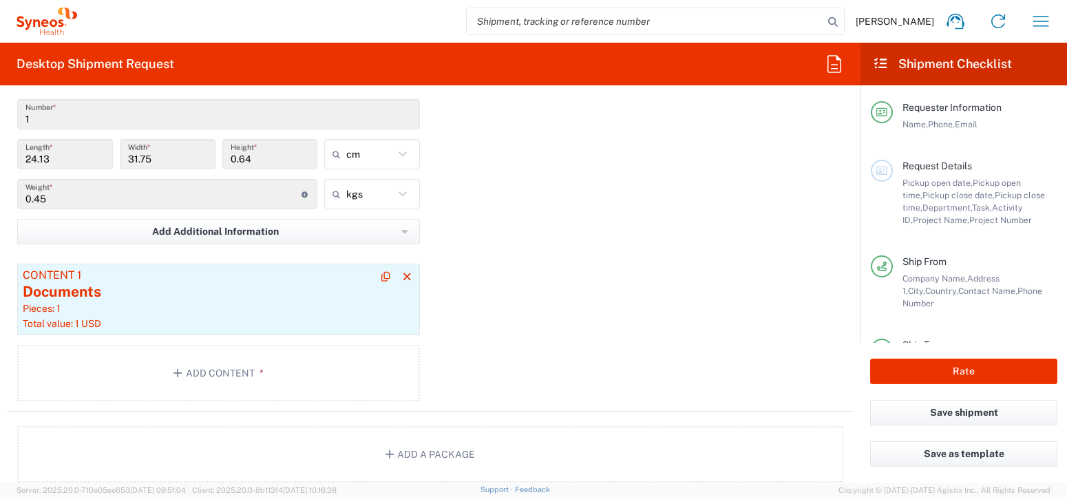
click at [88, 326] on div "Total value: 1 USD" at bounding box center [219, 323] width 392 height 12
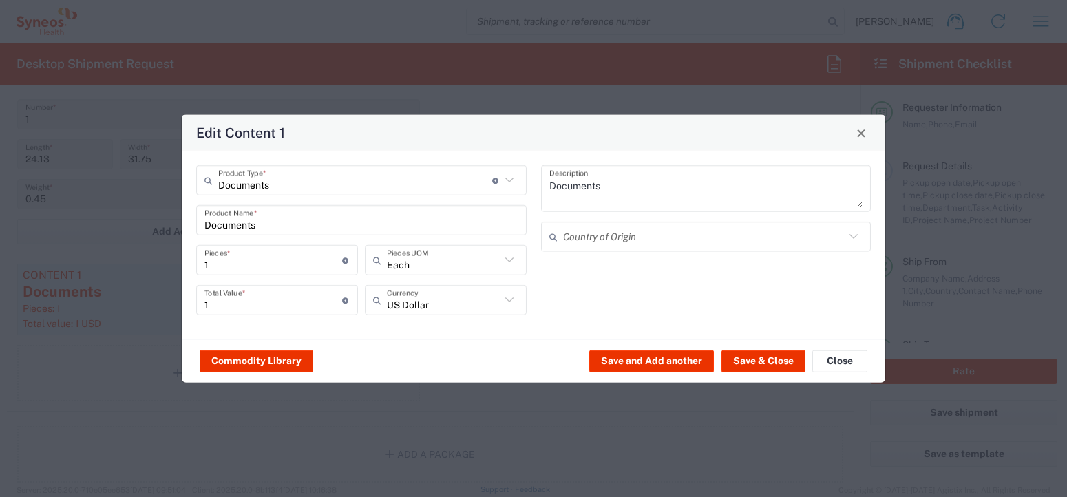
click at [505, 297] on icon at bounding box center [510, 300] width 18 height 18
click at [441, 282] on span "Euro" at bounding box center [445, 272] width 159 height 21
type input "Euro"
click at [754, 362] on button "Save & Close" at bounding box center [764, 361] width 84 height 22
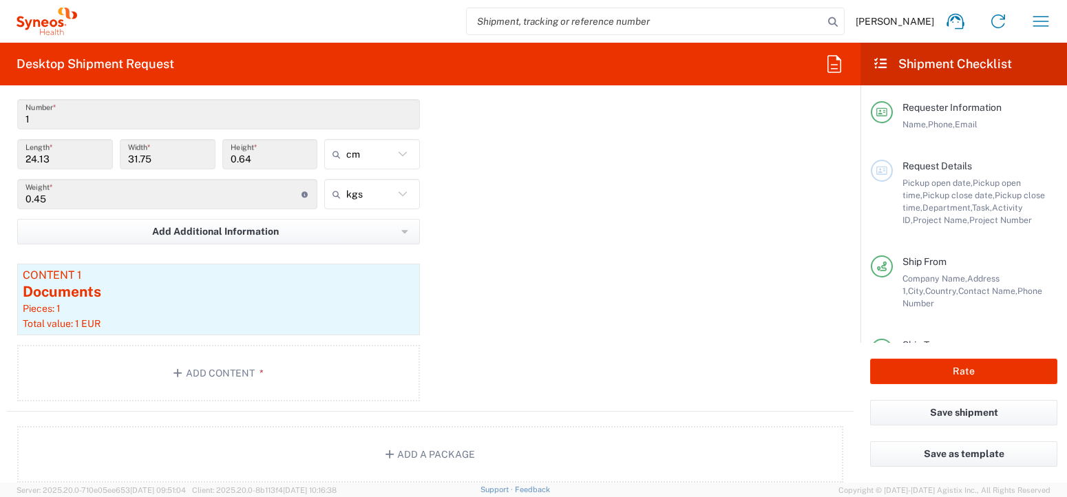
click at [483, 317] on div "Package 1 Envelope Type * Material used to package goods Envelope Large Box Med…" at bounding box center [430, 220] width 847 height 384
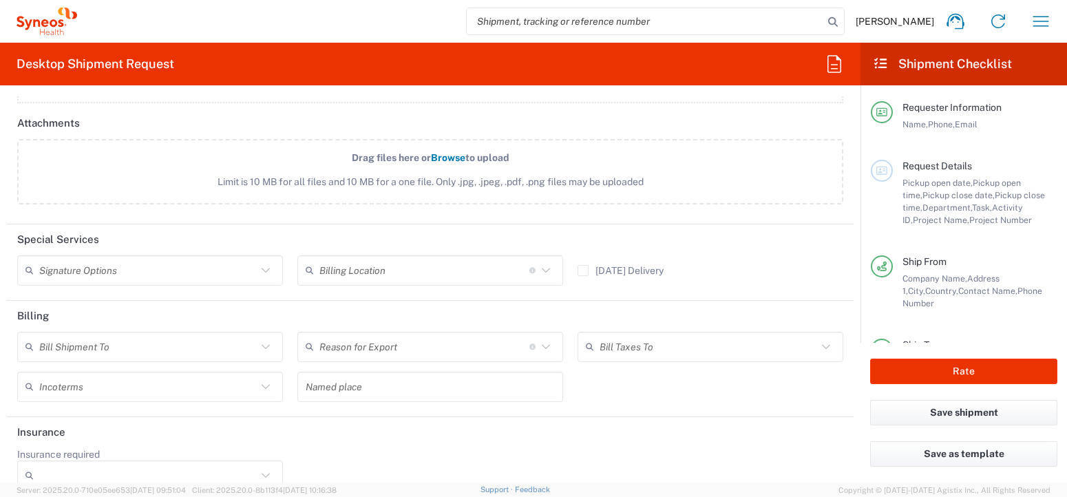
scroll to position [1699, 0]
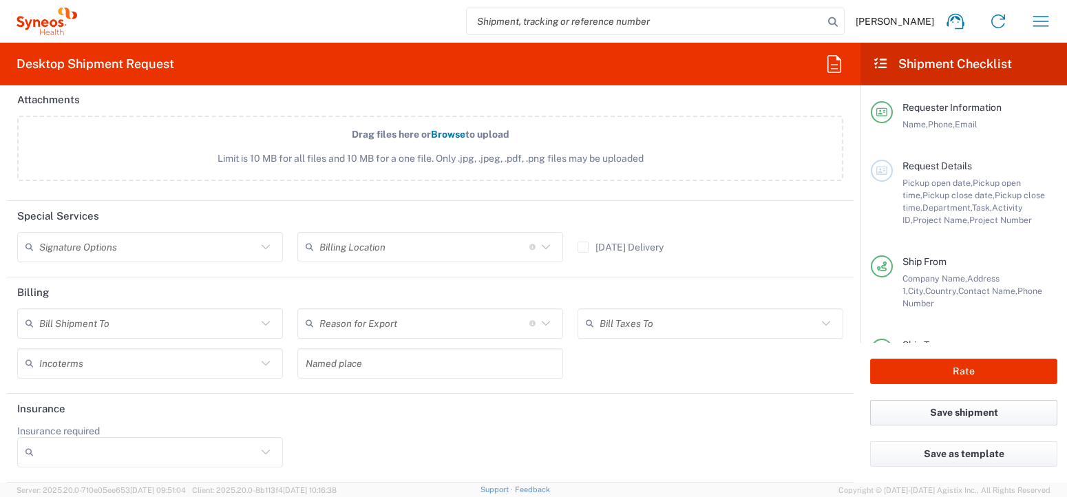
click at [971, 417] on button "Save shipment" at bounding box center [963, 412] width 187 height 25
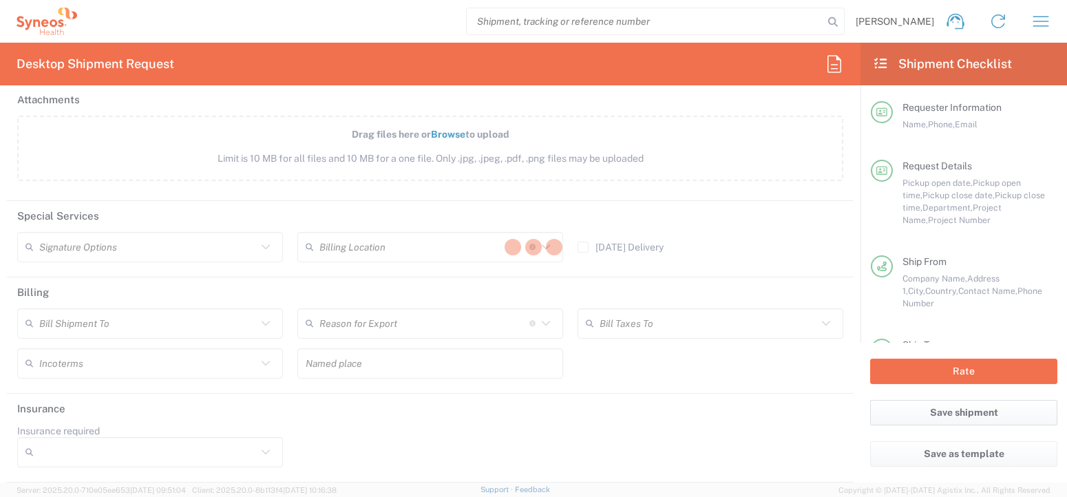
type input "8350 DEPARTMENTAL EXPENSE"
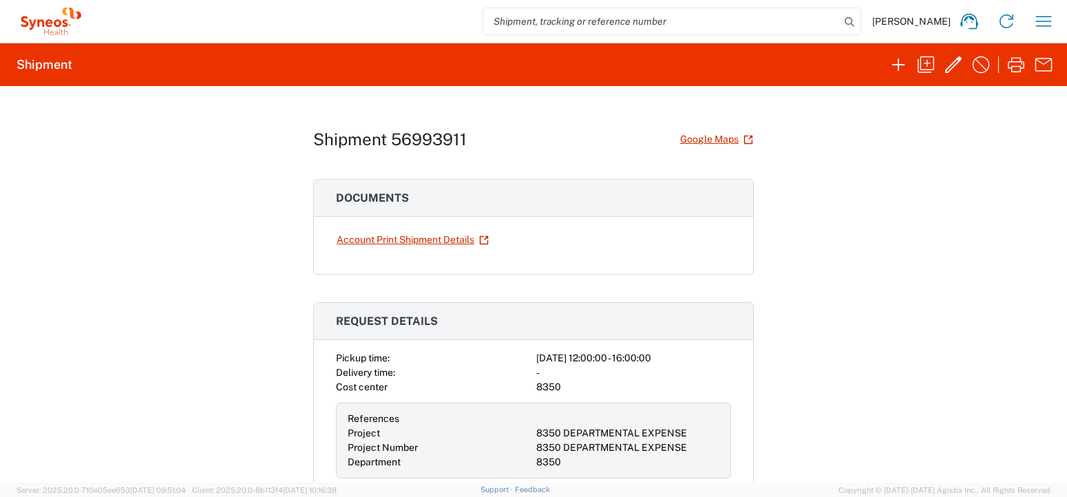
click at [49, 67] on h2 "Shipment" at bounding box center [45, 64] width 56 height 17
click at [409, 244] on link "Account Print Shipment Details" at bounding box center [413, 240] width 154 height 24
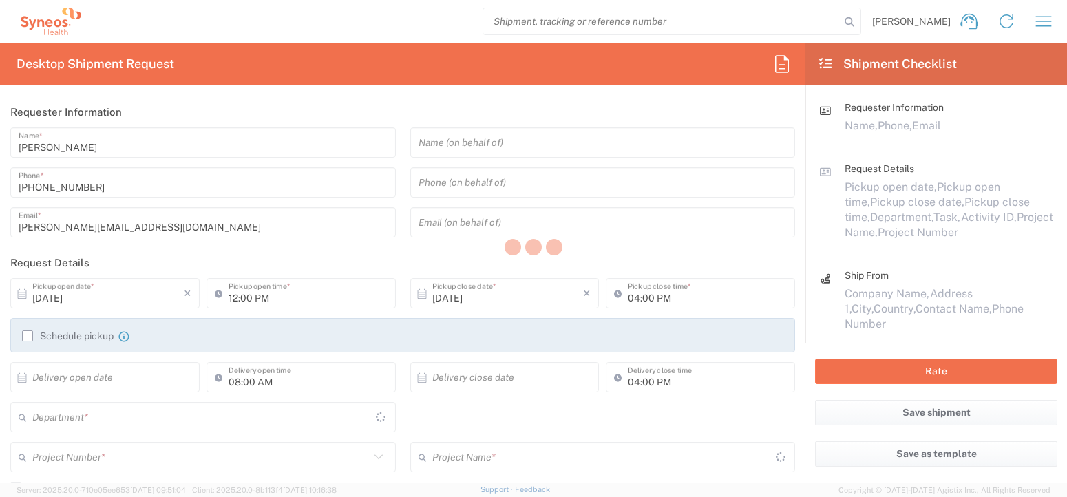
type input "8350"
type input "[GEOGRAPHIC_DATA]"
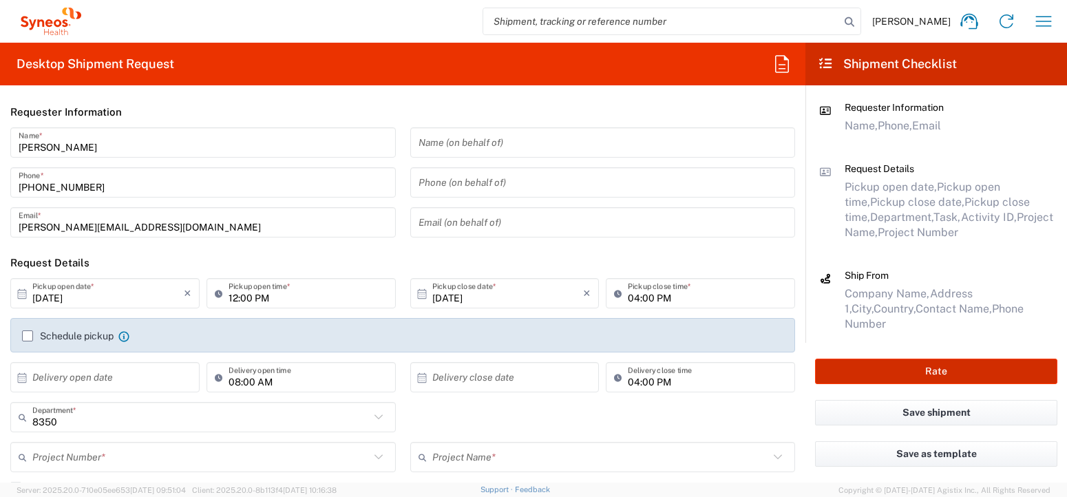
click at [941, 371] on button "Rate" at bounding box center [936, 371] width 242 height 25
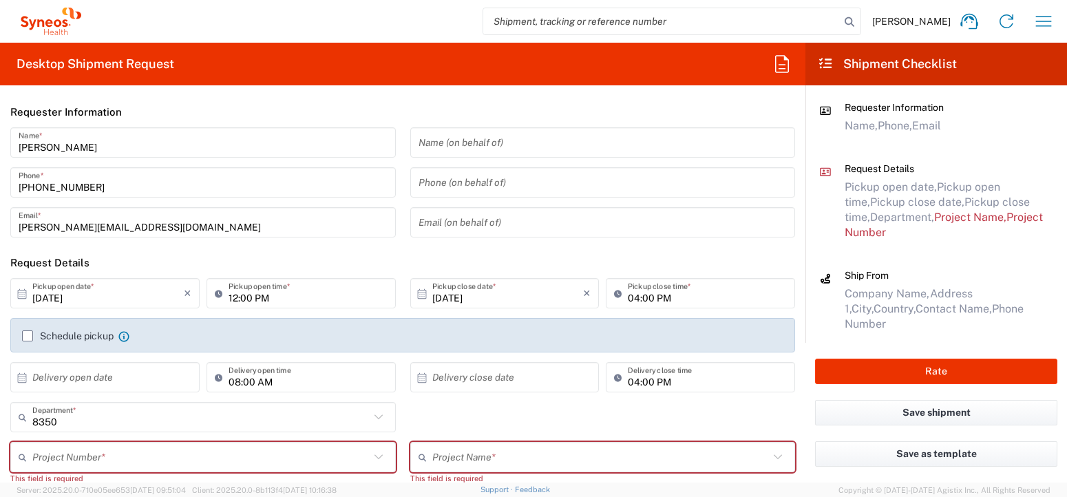
click at [932, 21] on span "[PERSON_NAME]" at bounding box center [911, 21] width 78 height 12
click at [1036, 26] on icon "button" at bounding box center [1044, 21] width 22 height 22
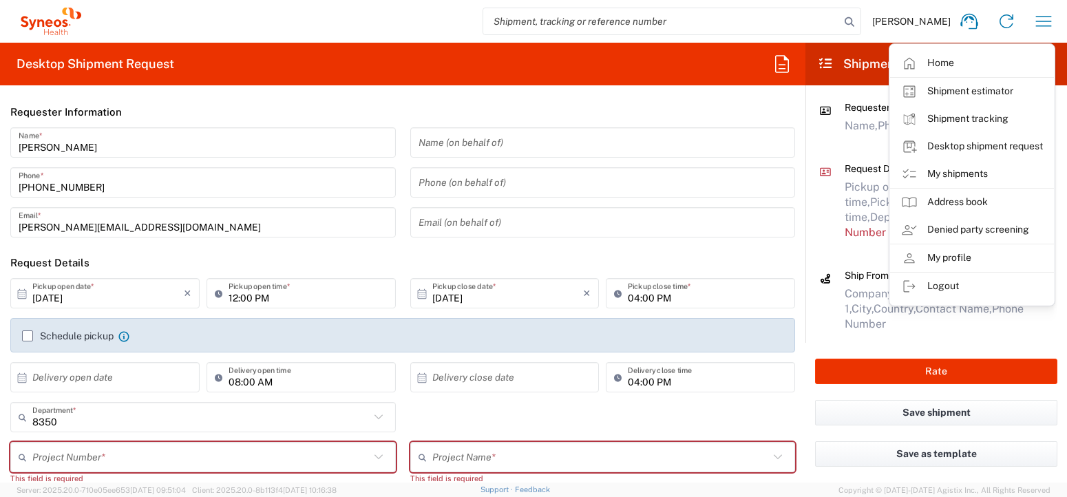
click at [994, 177] on link "My shipments" at bounding box center [972, 174] width 164 height 28
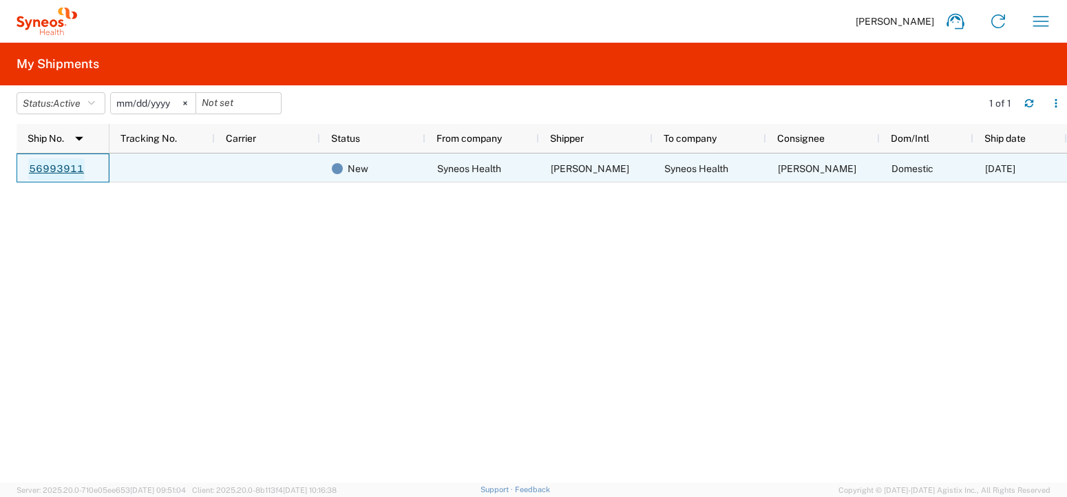
click at [50, 167] on link "56993911" at bounding box center [56, 169] width 56 height 22
click at [77, 167] on link "56993911" at bounding box center [56, 169] width 56 height 22
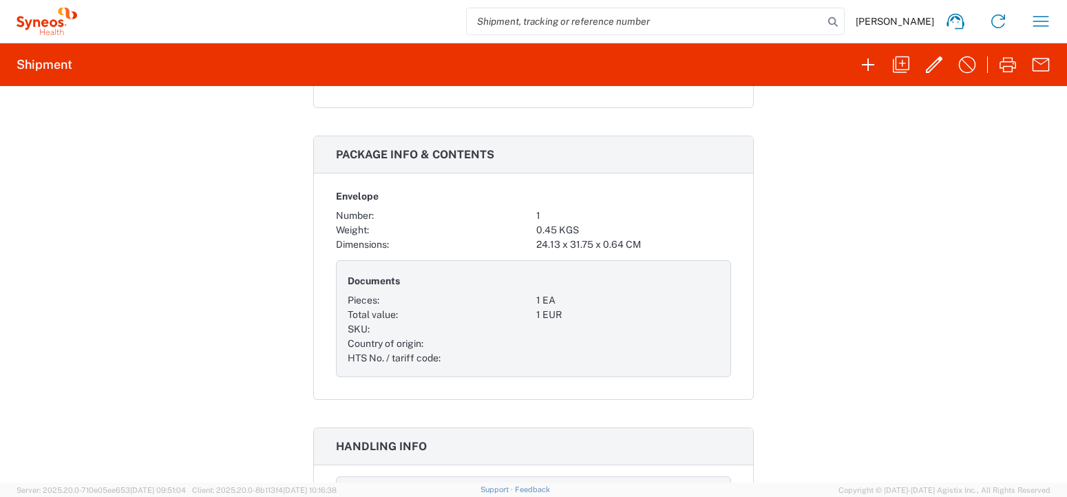
scroll to position [963, 0]
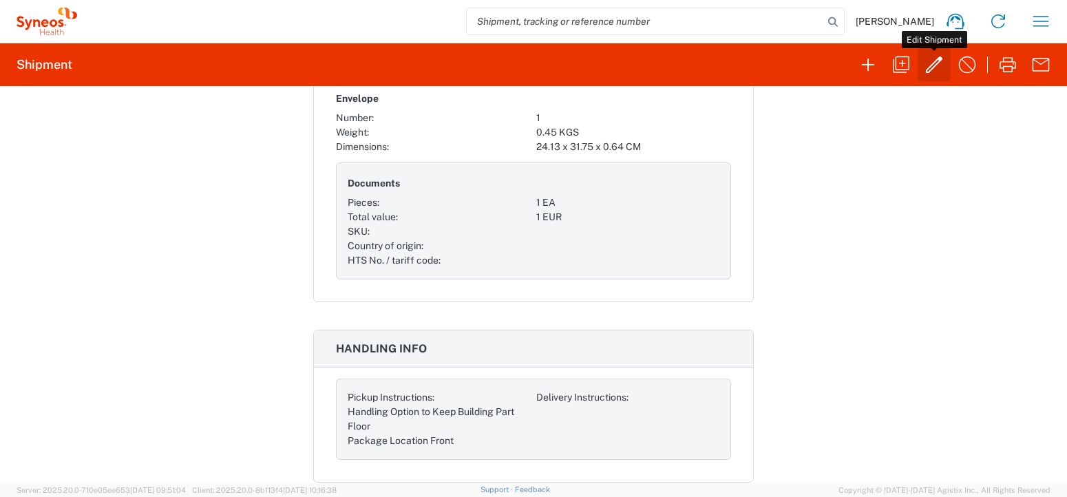
click at [939, 65] on icon "button" at bounding box center [934, 65] width 22 height 22
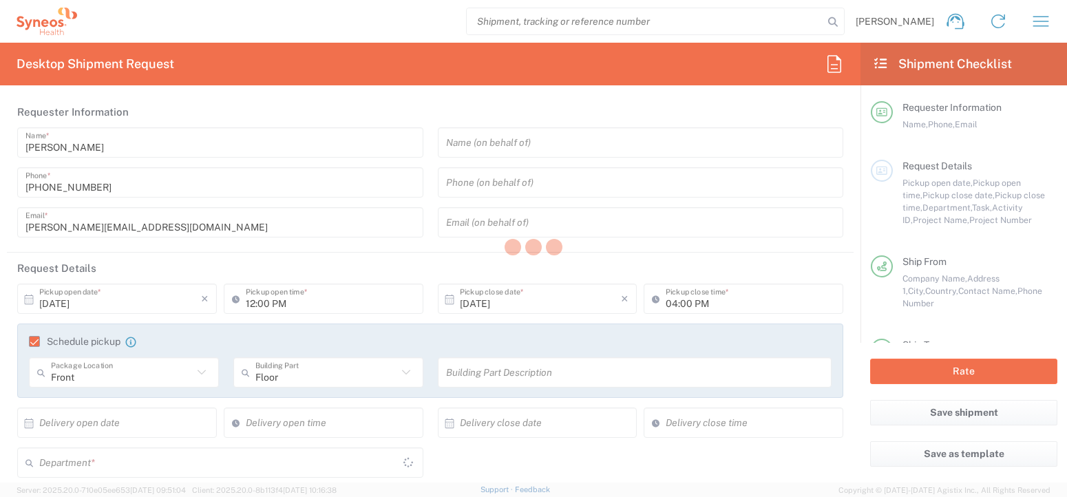
type input "8350"
type input "8350 DEPARTMENTAL EXPENSE"
type input "[GEOGRAPHIC_DATA]"
type input "Envelope"
type input "8350 DEPARTMENTAL EXPENSE"
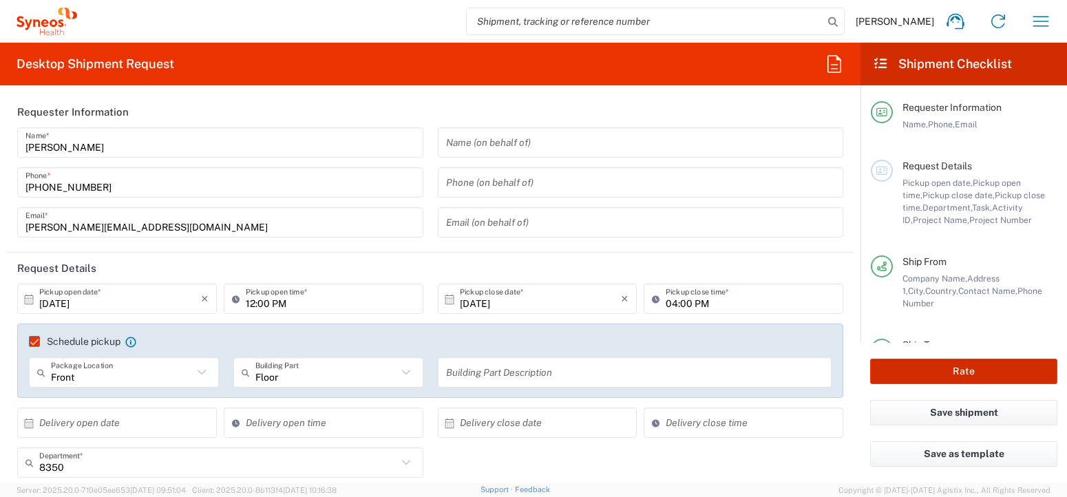
click at [973, 375] on button "Rate" at bounding box center [963, 371] width 187 height 25
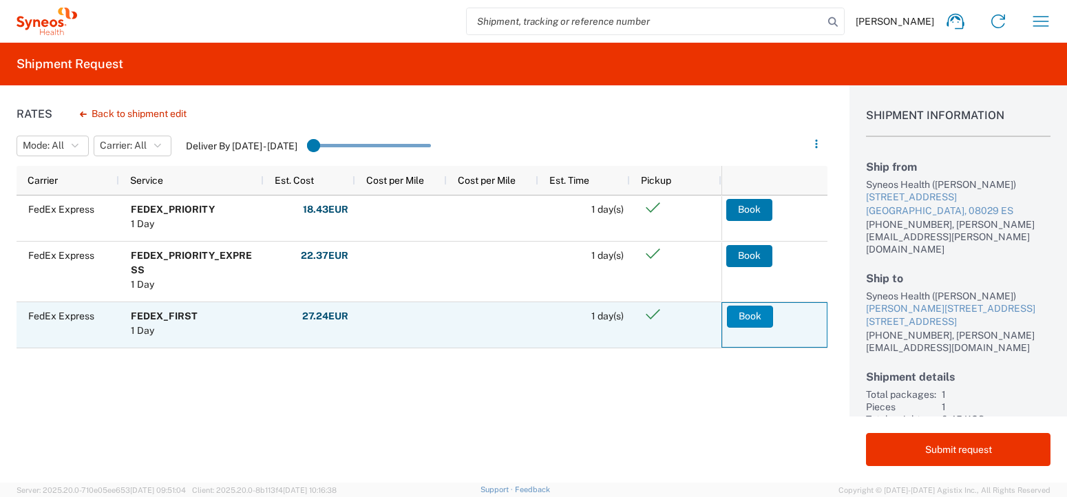
click at [752, 321] on button "Book" at bounding box center [750, 317] width 46 height 22
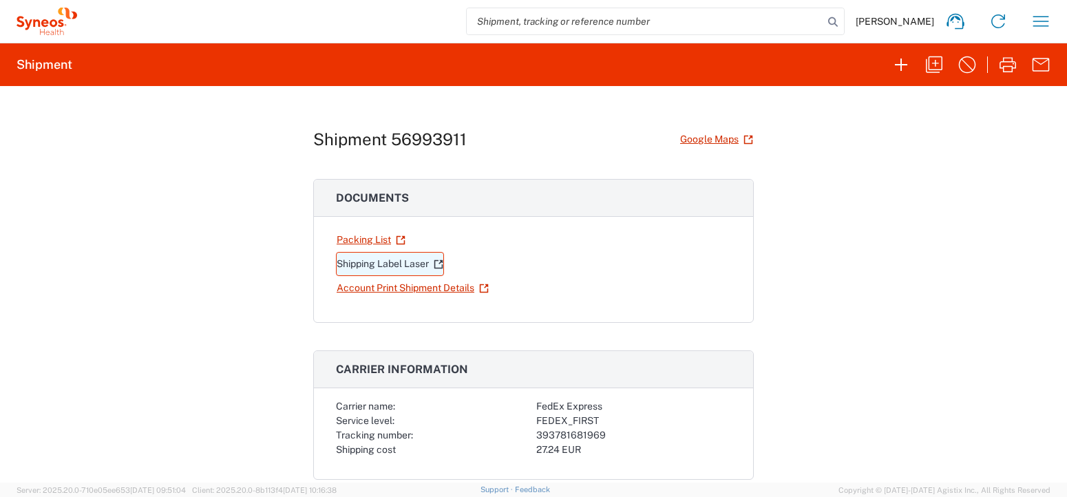
click at [351, 264] on link "Shipping Label Laser" at bounding box center [390, 264] width 108 height 24
click at [269, 315] on div "Shipment 56993911 Google Maps Documents Packing List Shipping Label Laser Accou…" at bounding box center [533, 284] width 1067 height 397
